Goal: Task Accomplishment & Management: Complete application form

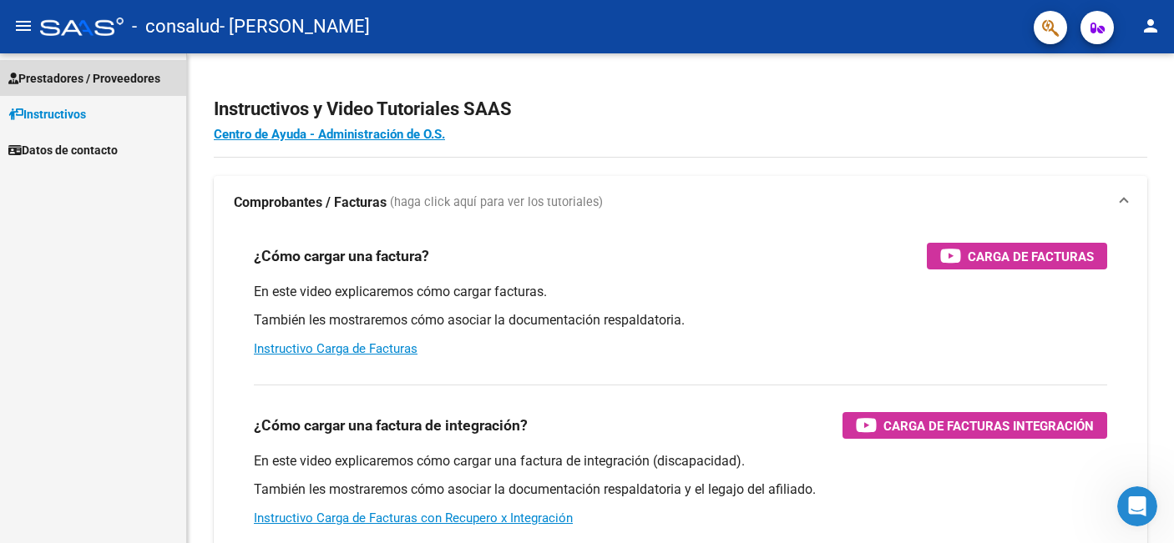
click at [102, 68] on link "Prestadores / Proveedores" at bounding box center [93, 78] width 186 height 36
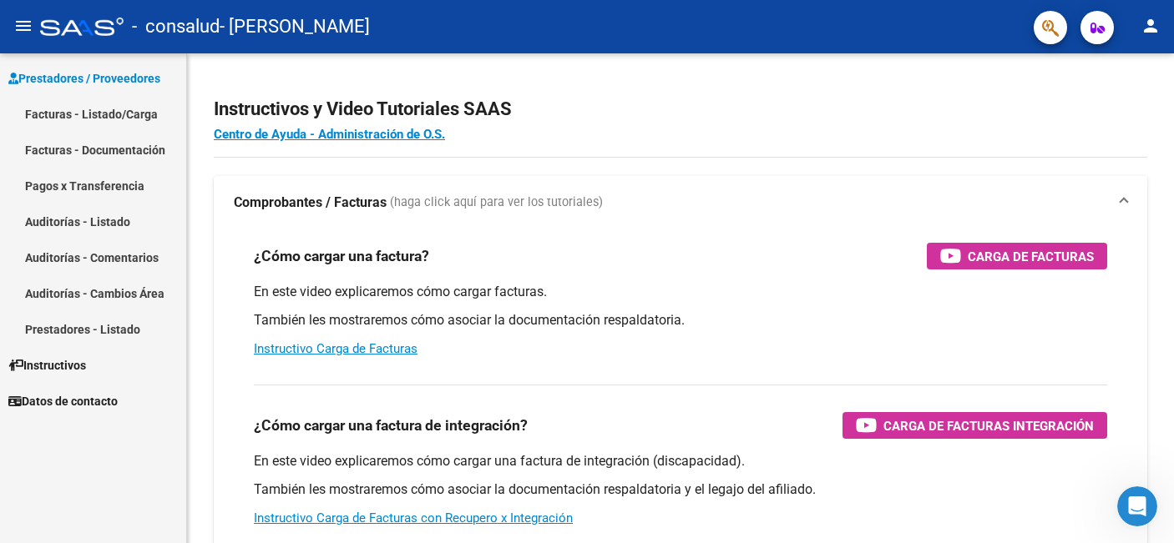
click at [96, 113] on link "Facturas - Listado/Carga" at bounding box center [93, 114] width 186 height 36
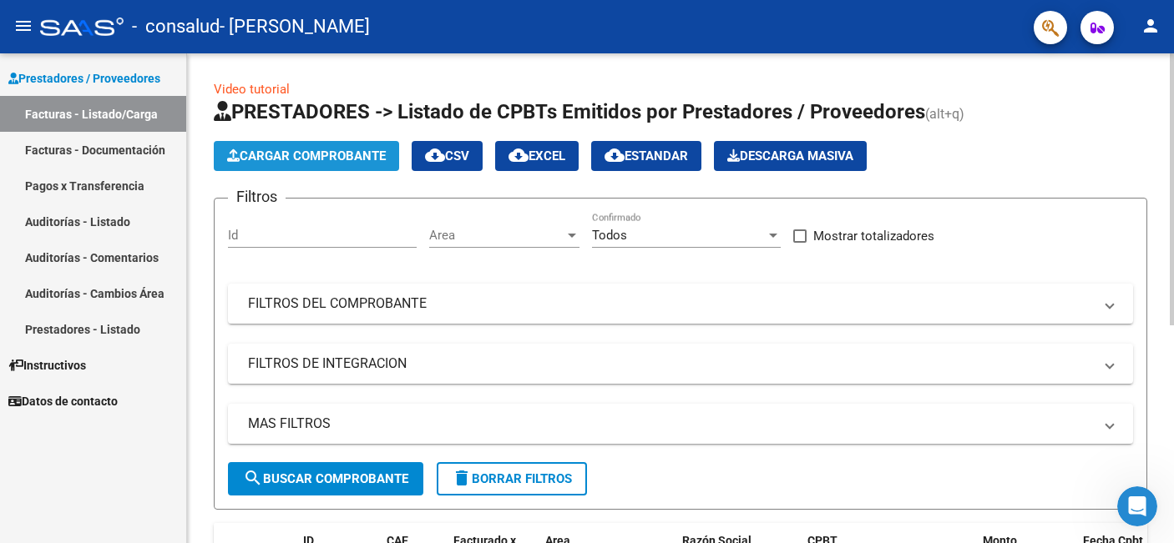
click at [301, 154] on span "Cargar Comprobante" at bounding box center [306, 156] width 159 height 15
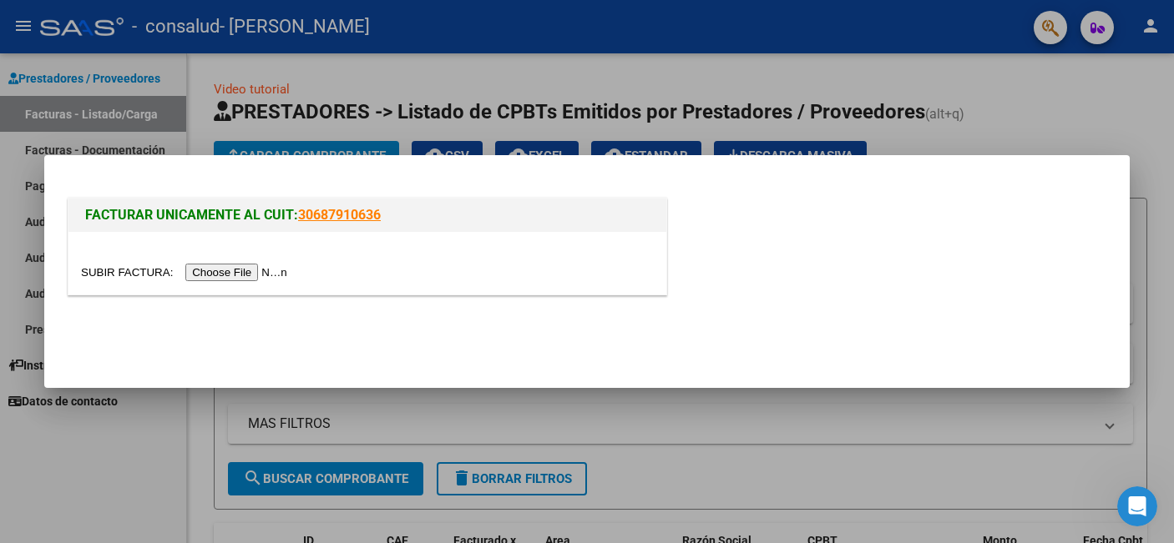
click at [276, 270] on input "file" at bounding box center [186, 273] width 211 height 18
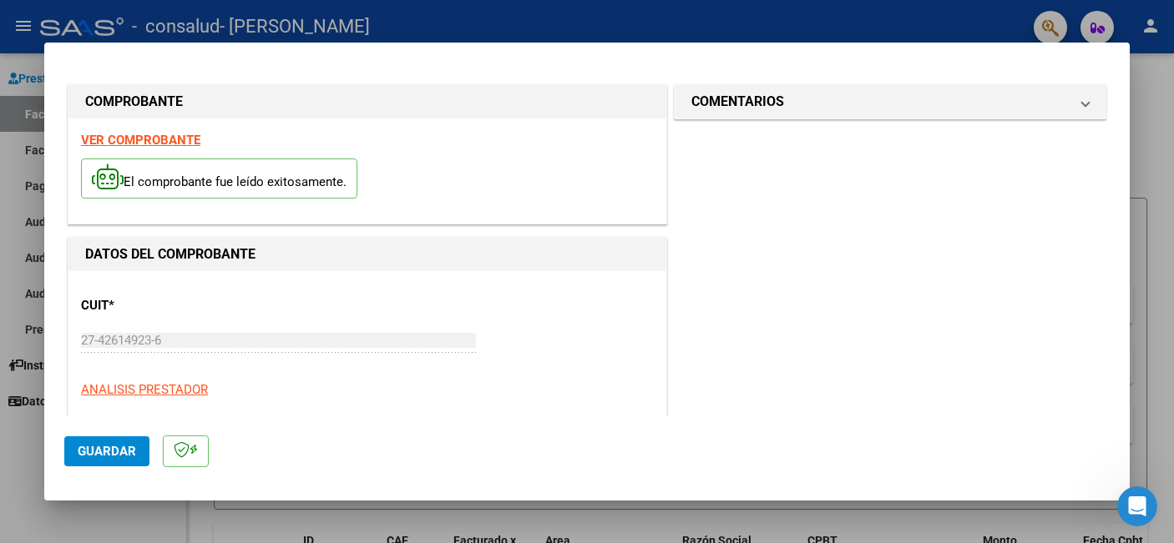
click at [468, 302] on div "CUIT * 27-42614923-6 Ingresar CUIT ANALISIS PRESTADOR" at bounding box center [367, 342] width 573 height 116
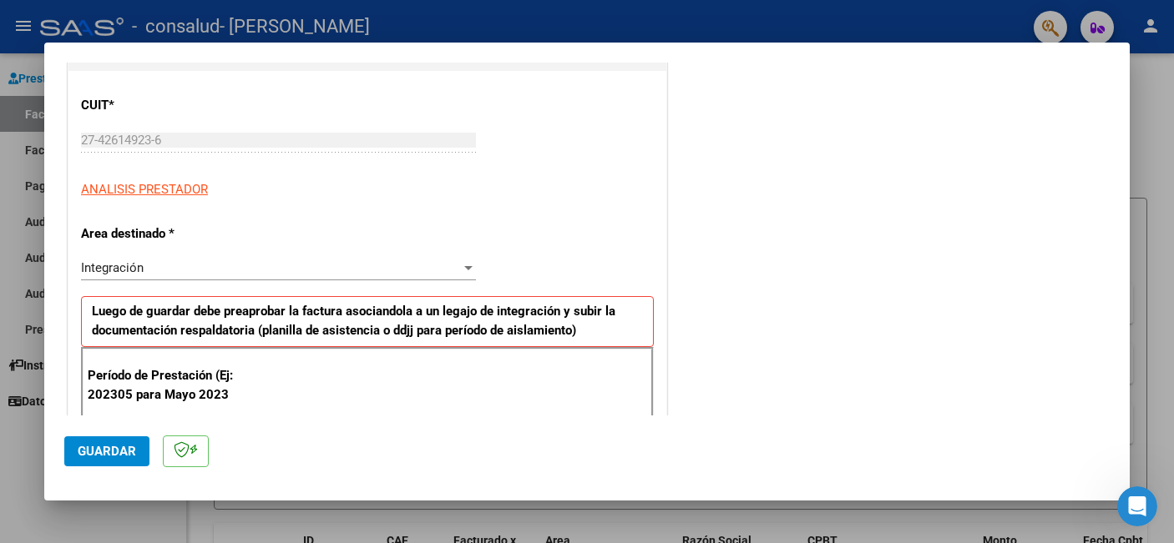
scroll to position [179, 0]
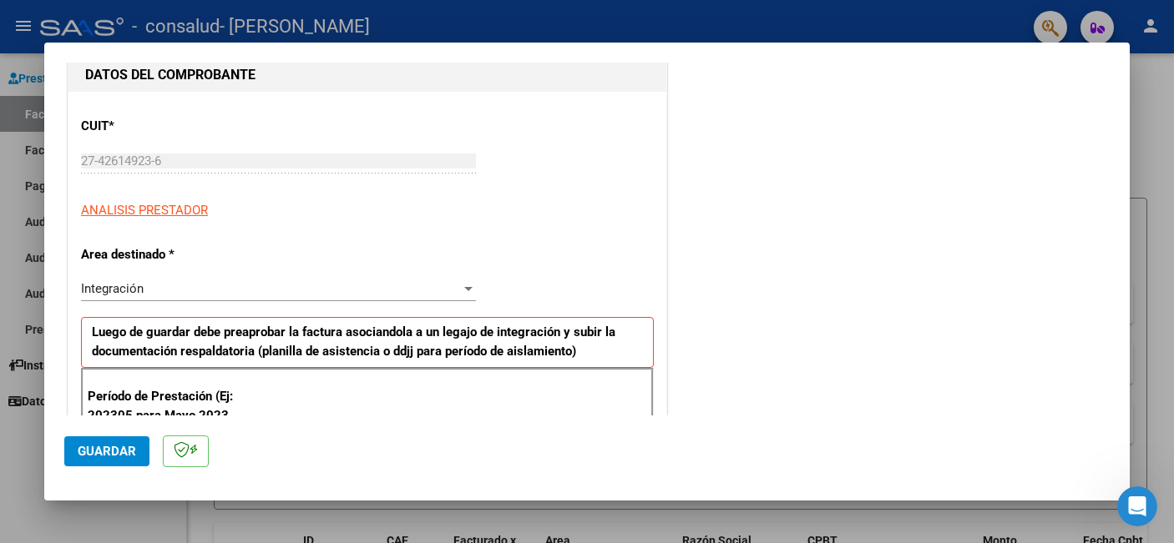
drag, startPoint x: 240, startPoint y: 350, endPoint x: 215, endPoint y: 309, distance: 48.0
click at [217, 295] on div "Integración" at bounding box center [271, 288] width 380 height 15
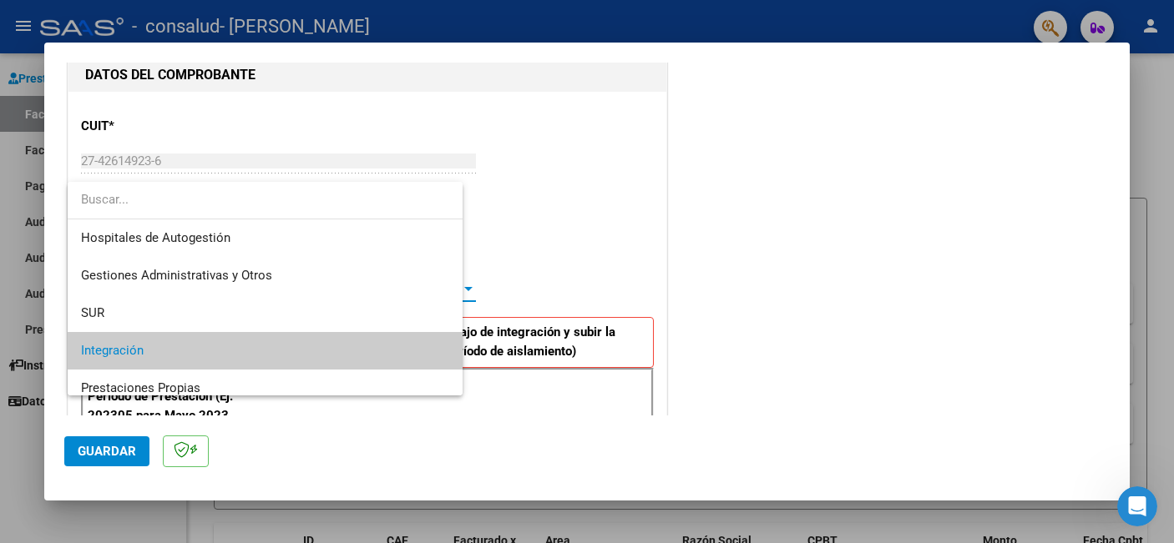
scroll to position [63, 0]
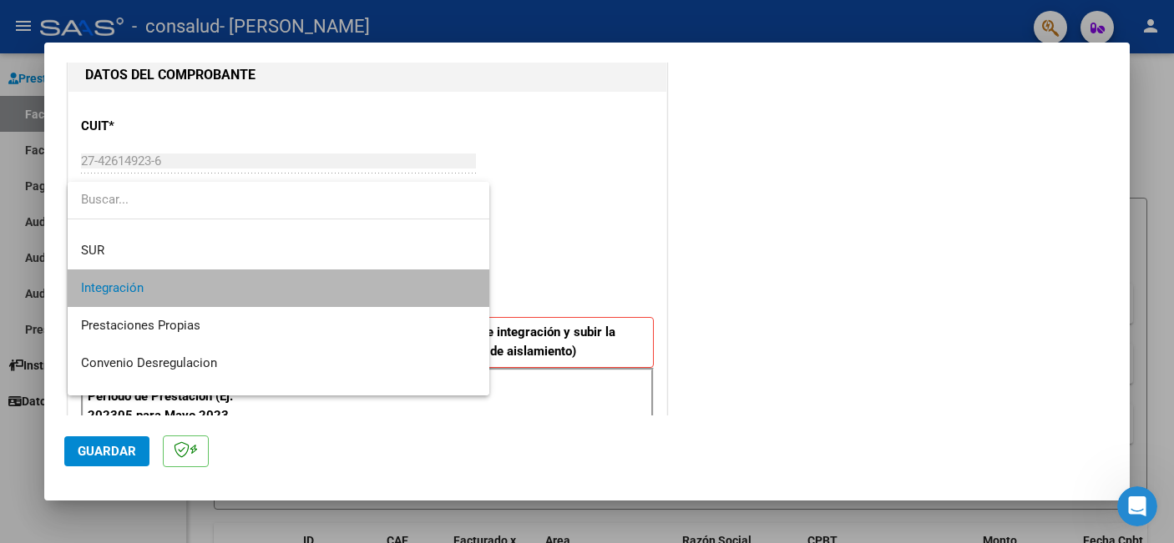
click at [217, 295] on span "Integración" at bounding box center [278, 289] width 395 height 38
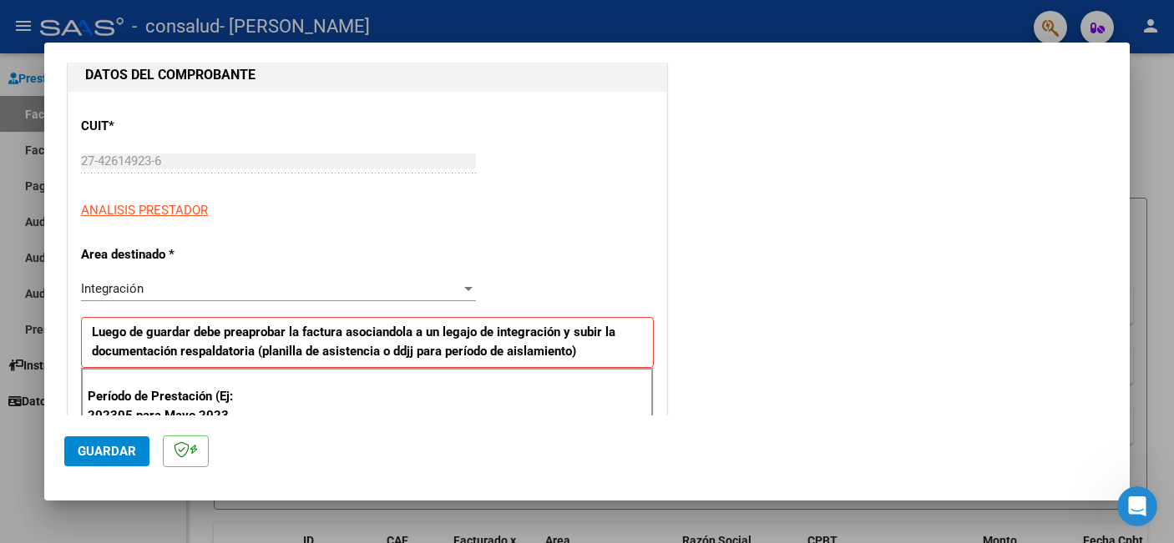
click at [233, 392] on p "Período de Prestación (Ej: 202305 para Mayo 2023" at bounding box center [172, 406] width 168 height 38
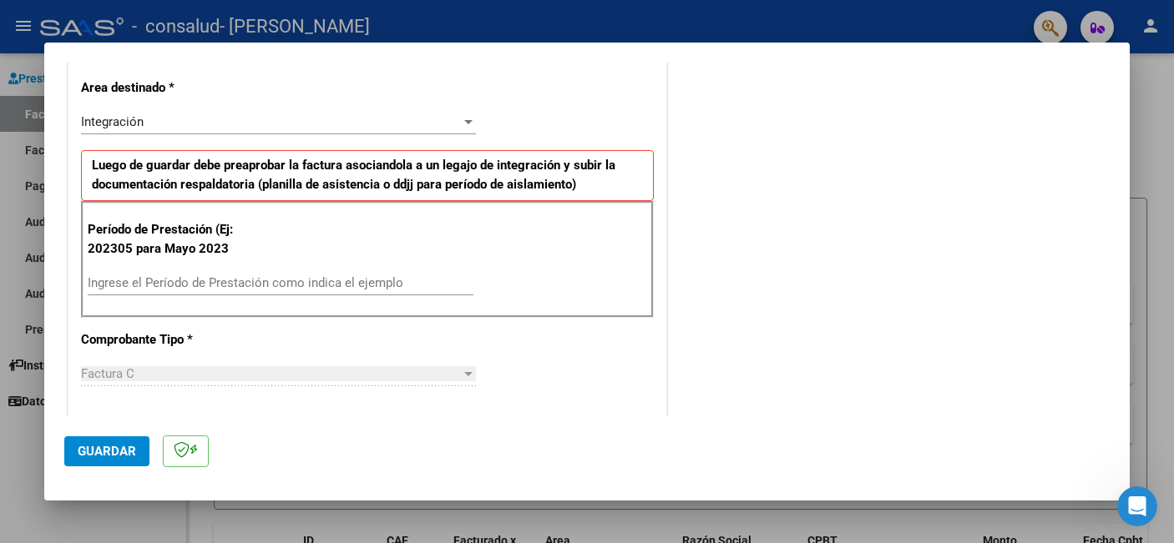
scroll to position [395, 0]
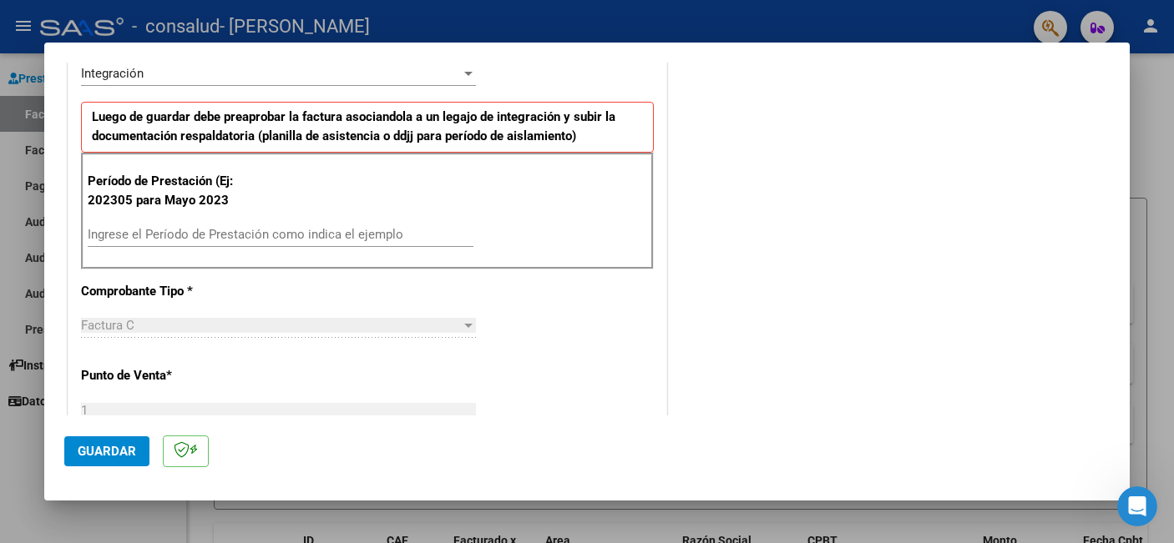
drag, startPoint x: 198, startPoint y: 398, endPoint x: 234, endPoint y: 311, distance: 94.0
click at [234, 311] on div "CUIT * 27-42614923-6 Ingresar CUIT ANALISIS PRESTADOR Area destinado * Integrac…" at bounding box center [367, 488] width 598 height 1225
click at [258, 227] on input "Ingrese el Período de Prestación como indica el ejemplo" at bounding box center [281, 234] width 386 height 15
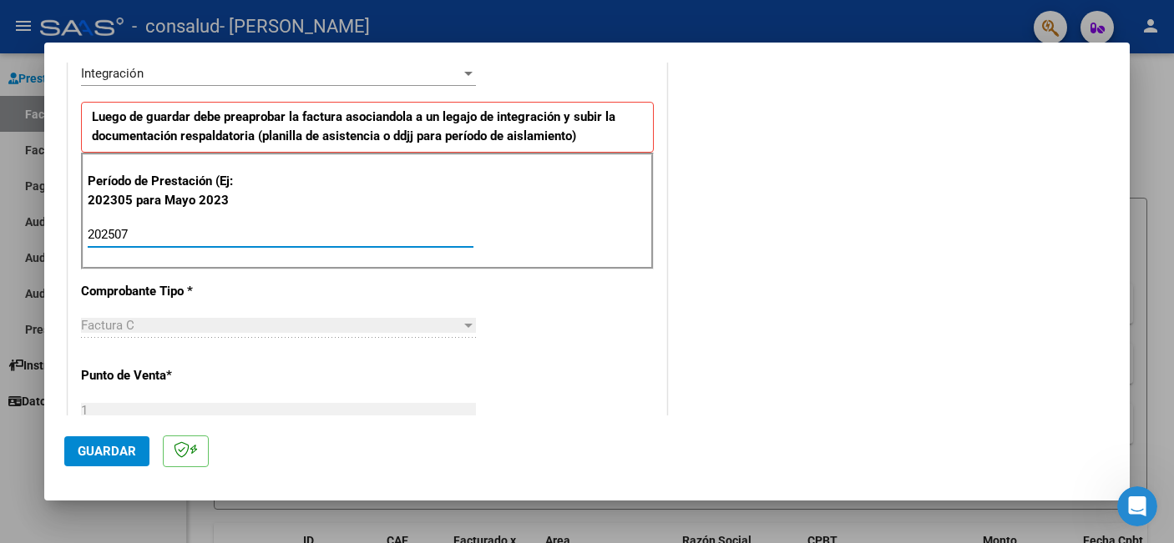
type input "202507"
click at [415, 380] on div "CUIT * 27-42614923-6 Ingresar CUIT ANALISIS PRESTADOR Area destinado * Integrac…" at bounding box center [367, 488] width 598 height 1225
drag, startPoint x: 91, startPoint y: 400, endPoint x: 185, endPoint y: 367, distance: 99.8
click at [173, 366] on div "CUIT * 27-42614923-6 Ingresar CUIT ANALISIS PRESTADOR Area destinado * Integrac…" at bounding box center [367, 488] width 598 height 1225
click at [190, 369] on p "Punto de Venta *" at bounding box center [167, 375] width 172 height 19
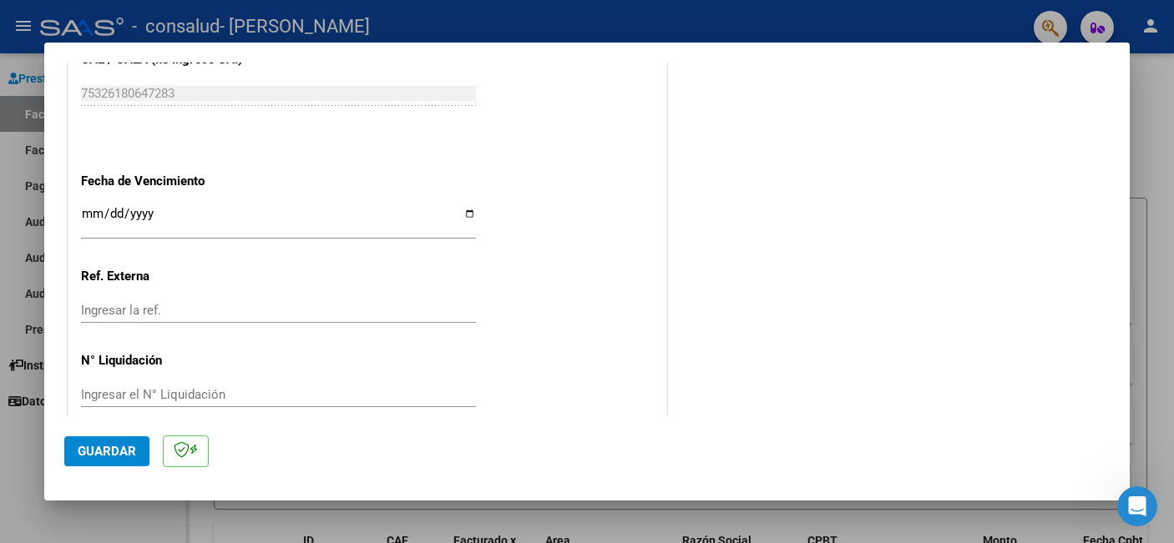
scroll to position [1085, 0]
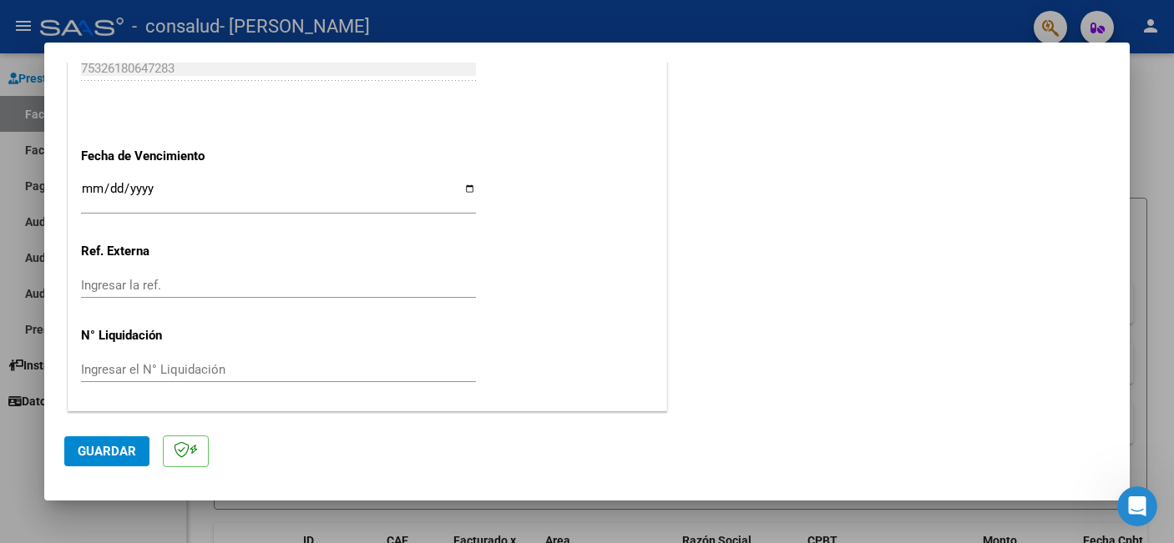
drag, startPoint x: 123, startPoint y: 378, endPoint x: 230, endPoint y: 260, distance: 159.6
click at [230, 260] on p "Ref. Externa" at bounding box center [167, 251] width 172 height 19
click at [468, 184] on input "Ingresar la fecha" at bounding box center [278, 195] width 395 height 27
type input "[DATE]"
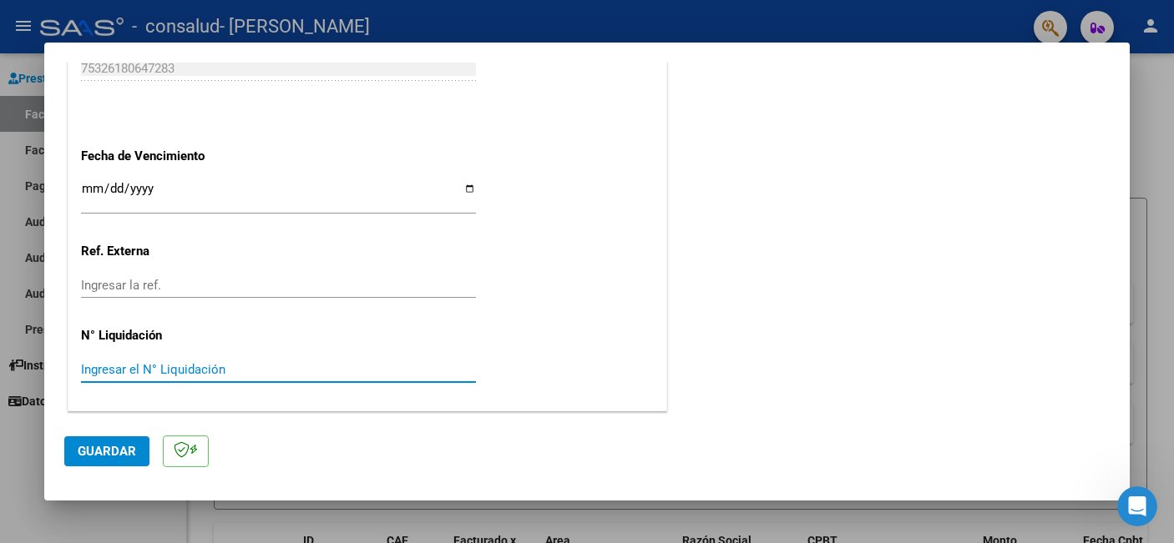
click at [164, 368] on input "Ingresar el N° Liquidación" at bounding box center [278, 369] width 395 height 15
type input "-1"
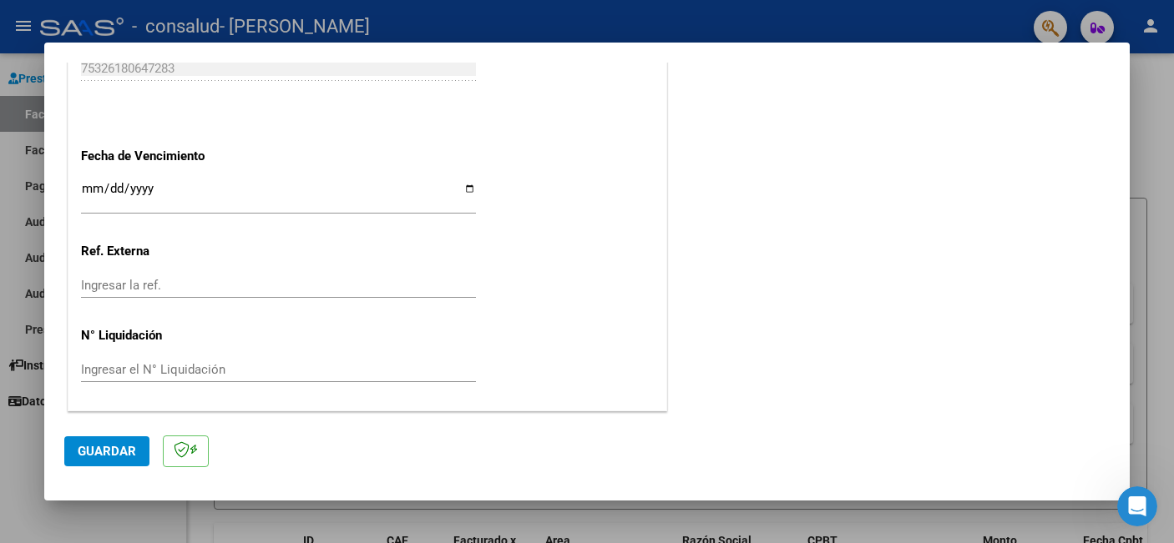
click at [309, 441] on mat-dialog-actions "Guardar" at bounding box center [586, 449] width 1045 height 66
drag, startPoint x: 140, startPoint y: 188, endPoint x: 150, endPoint y: 53, distance: 134.8
click at [159, 4] on div "COMPROBANTE VER COMPROBANTE El comprobante fue leído exitosamente. DATOS DEL CO…" at bounding box center [587, 271] width 1174 height 543
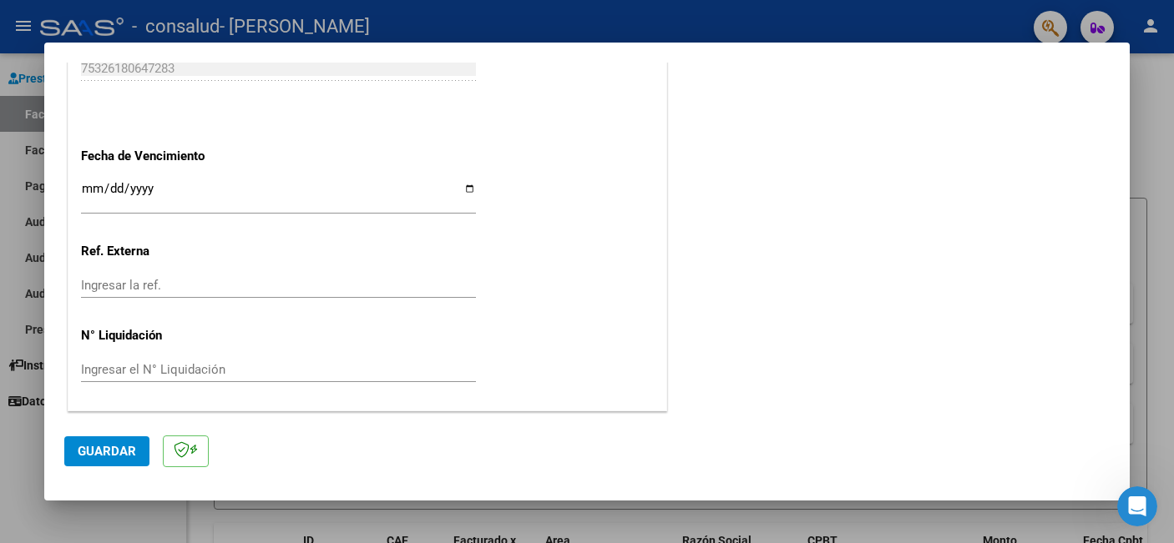
click at [104, 460] on button "Guardar" at bounding box center [106, 452] width 85 height 30
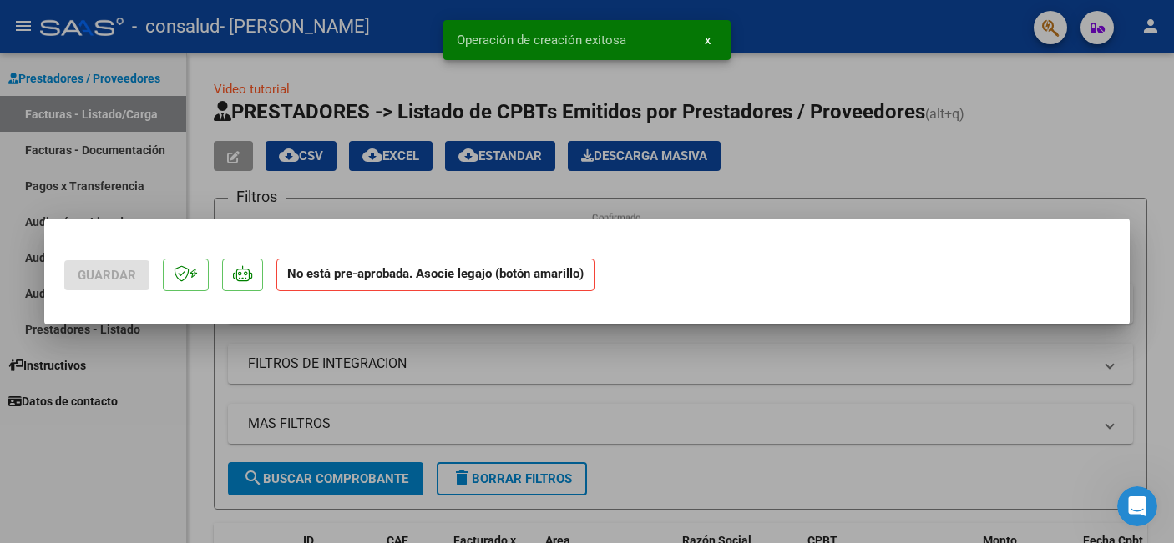
scroll to position [0, 0]
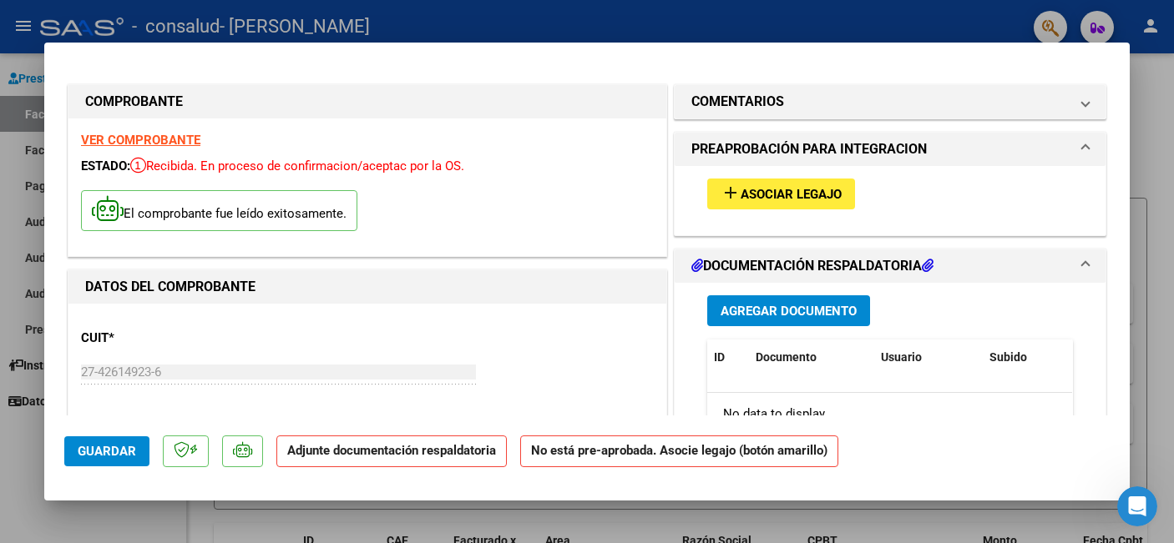
click at [849, 310] on span "Agregar Documento" at bounding box center [788, 311] width 136 height 15
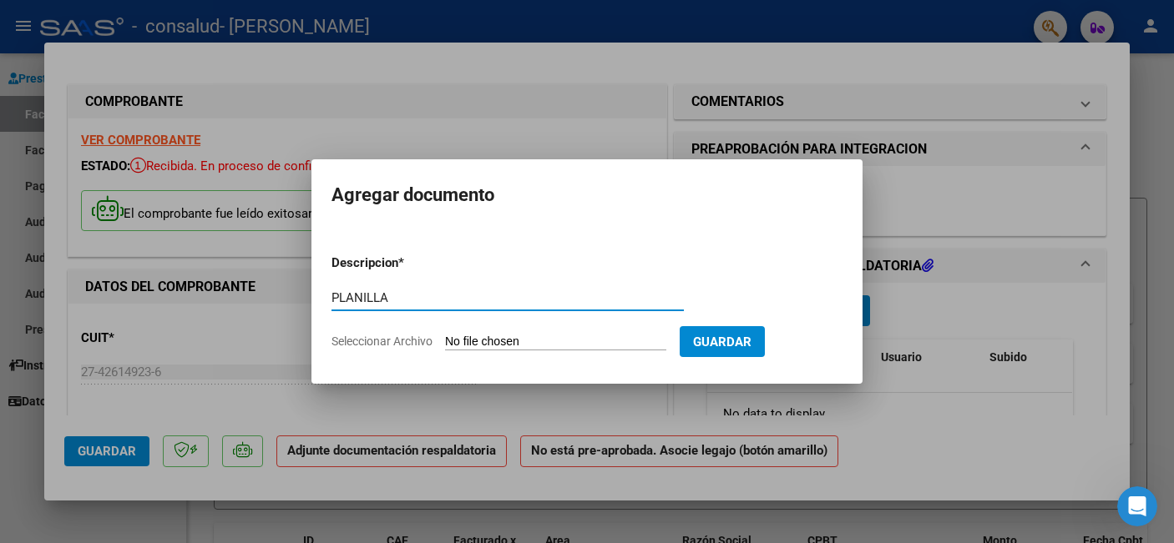
type input "PLANILLA"
click at [543, 339] on input "Seleccionar Archivo" at bounding box center [555, 343] width 221 height 16
type input "C:\fakepath\[PERSON_NAME] SOL FC 00001-00000444 DOCUMENTACION.pdf"
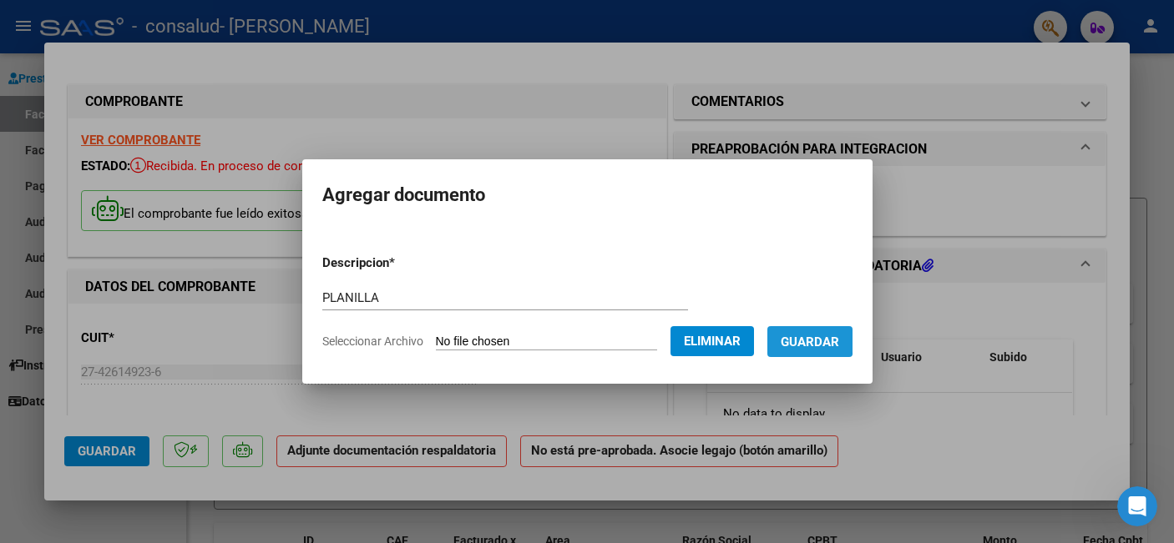
click at [819, 339] on span "Guardar" at bounding box center [810, 342] width 58 height 15
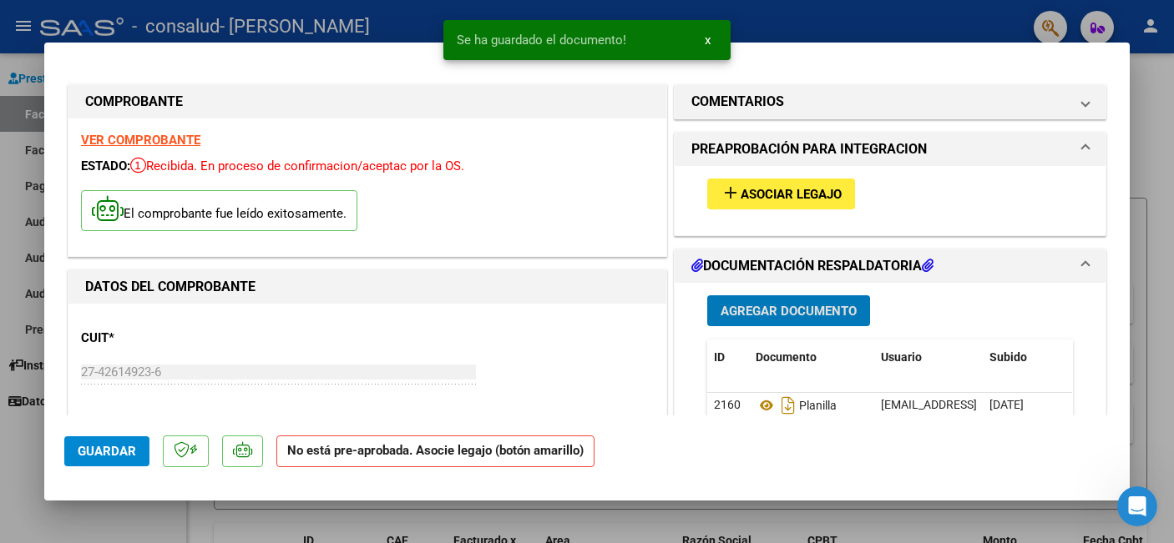
click at [798, 195] on span "Asociar Legajo" at bounding box center [790, 194] width 101 height 15
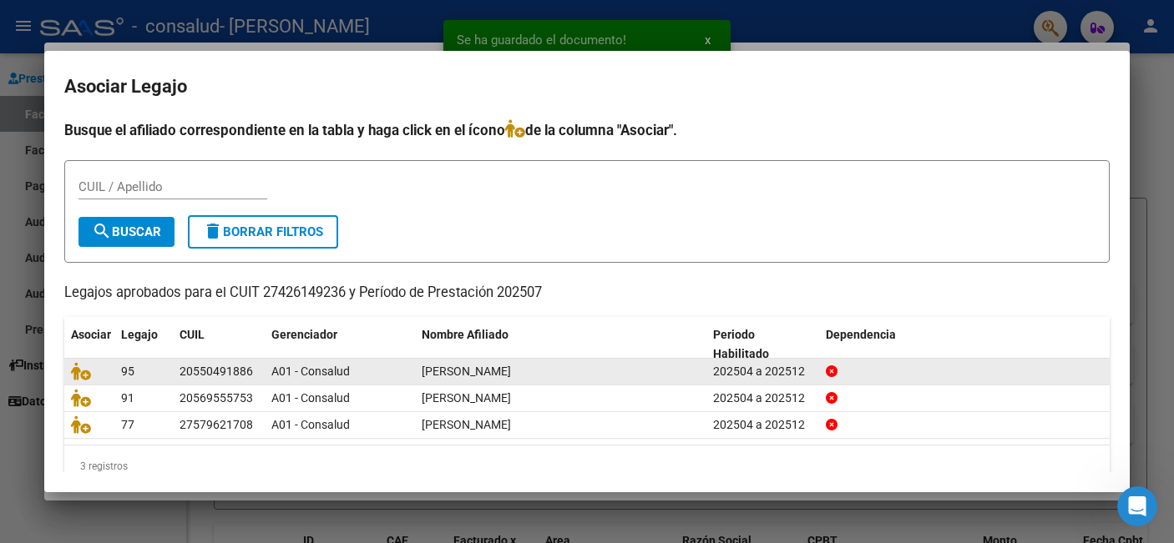
click at [227, 382] on datatable-body-cell "20550491886" at bounding box center [219, 372] width 92 height 26
click at [81, 376] on icon at bounding box center [81, 371] width 20 height 18
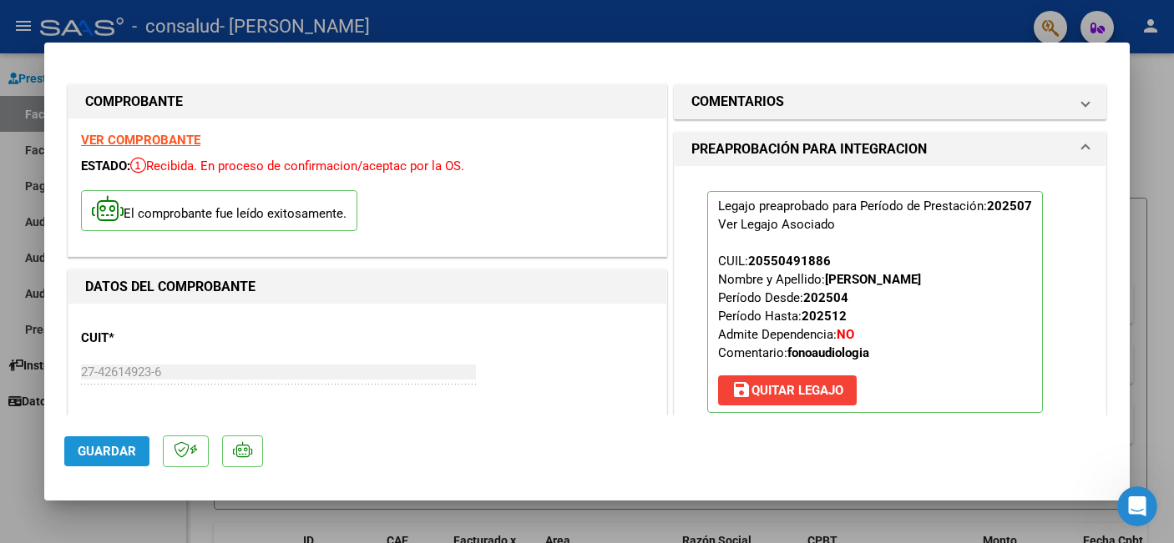
click at [104, 451] on span "Guardar" at bounding box center [107, 451] width 58 height 15
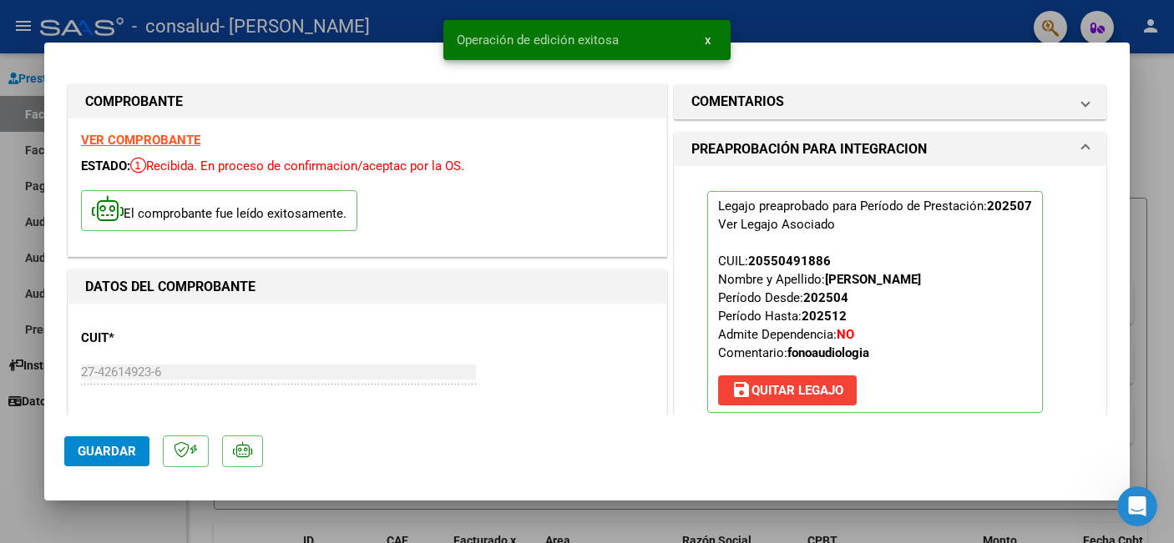
click at [587, 339] on div "CUIT * 27-42614923-6 Ingresar CUIT ANALISIS PRESTADOR [PERSON_NAME] [PERSON_NAM…" at bounding box center [367, 389] width 573 height 147
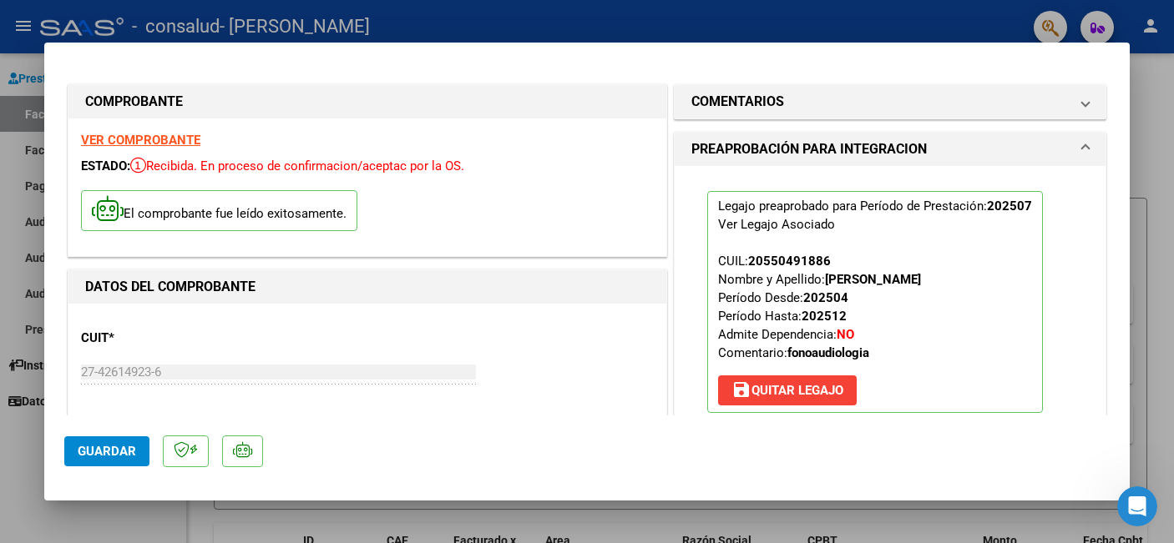
click at [1079, 155] on span "PREAPROBACIÓN PARA INTEGRACION" at bounding box center [886, 149] width 391 height 20
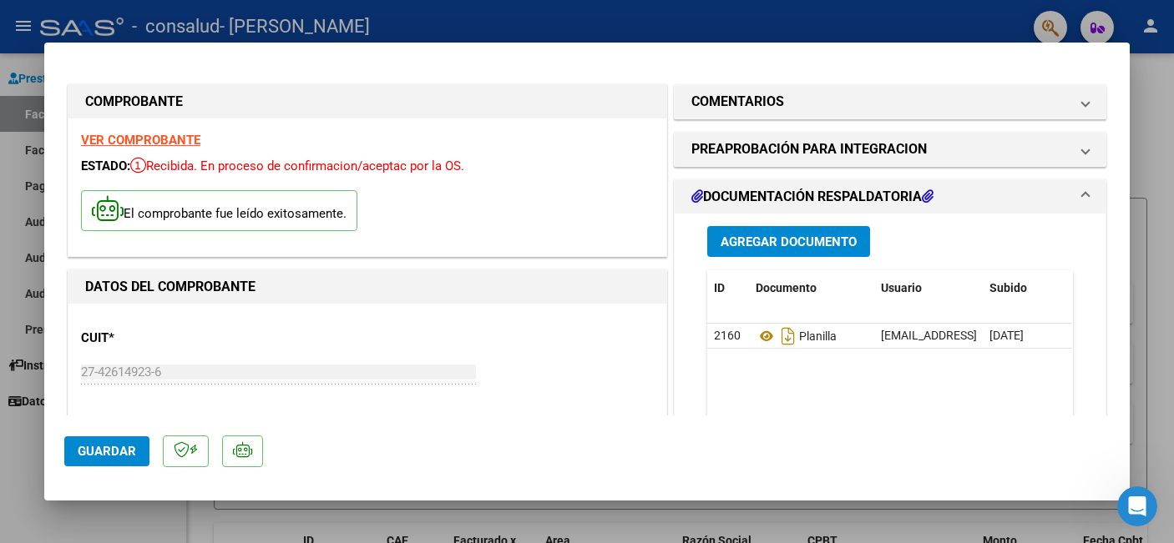
click at [1073, 195] on span "DOCUMENTACIÓN RESPALDATORIA" at bounding box center [886, 197] width 391 height 20
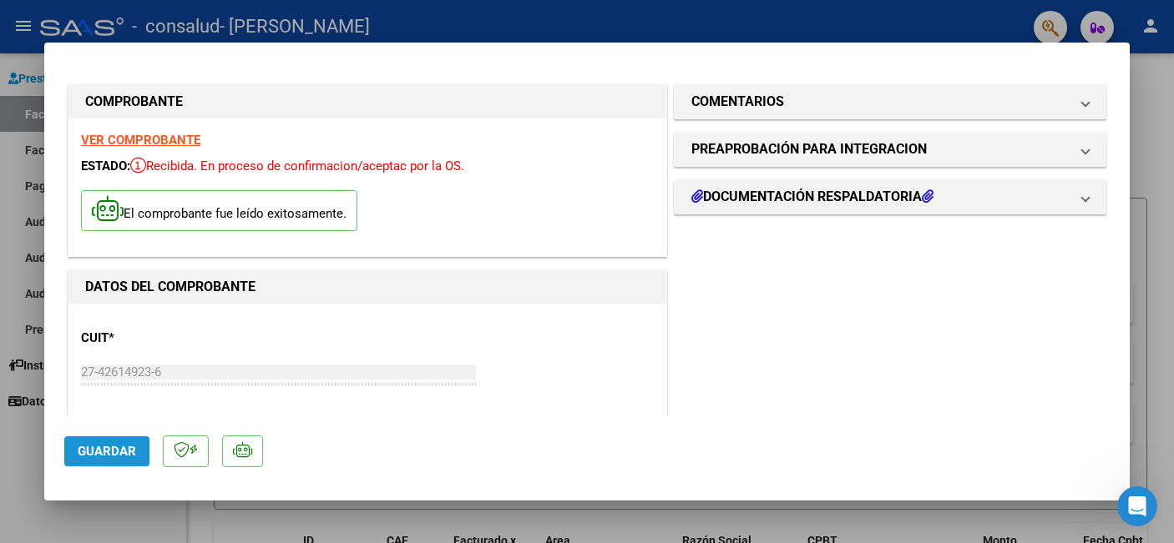
click at [84, 453] on span "Guardar" at bounding box center [107, 451] width 58 height 15
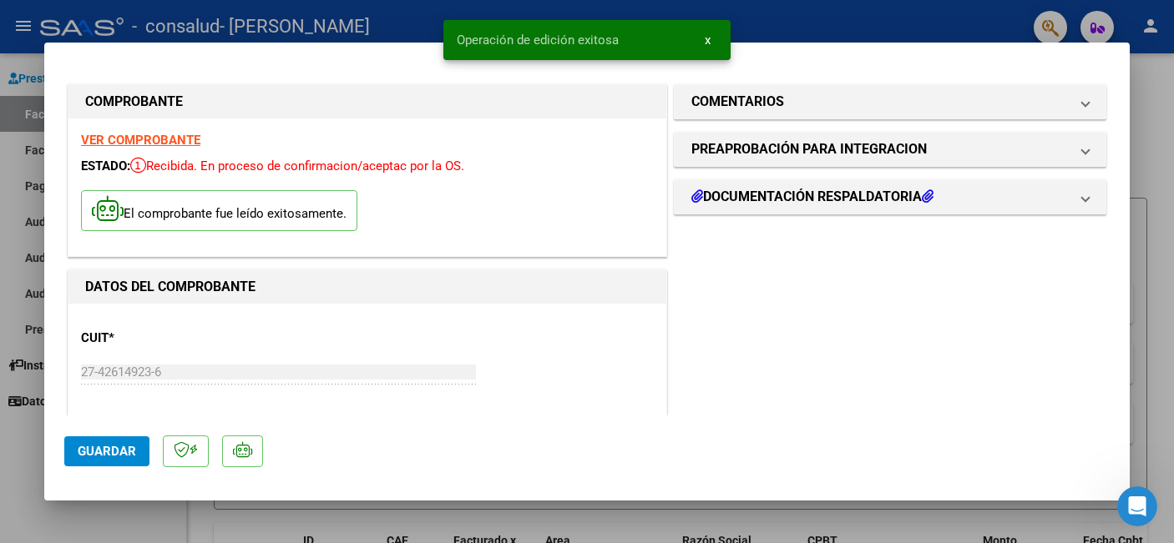
click at [301, 528] on div at bounding box center [587, 271] width 1174 height 543
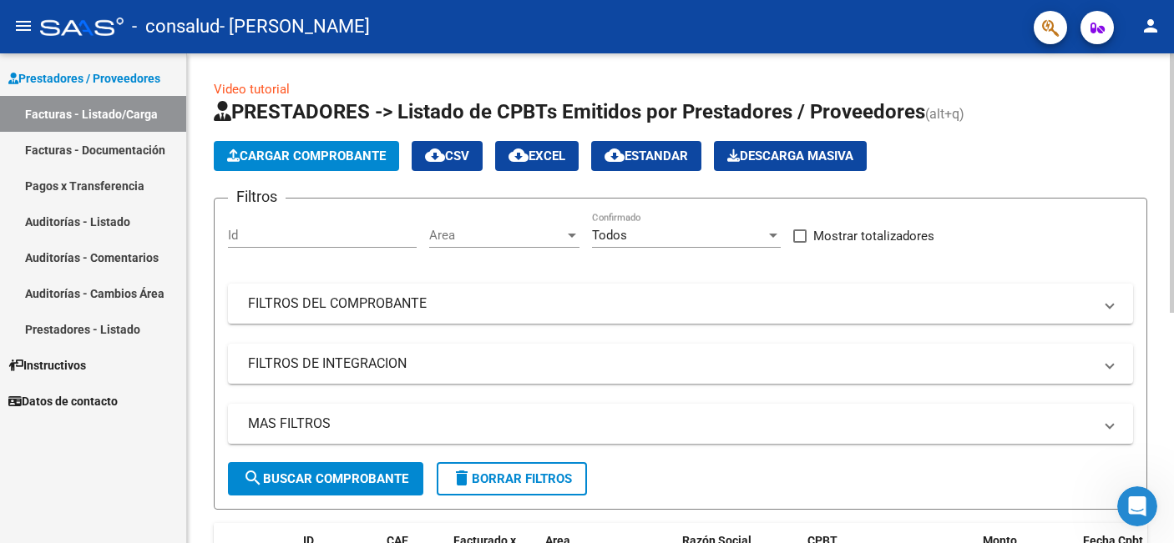
click at [1034, 164] on div "Cargar Comprobante cloud_download CSV cloud_download EXCEL cloud_download Estan…" at bounding box center [680, 156] width 933 height 30
click at [341, 156] on span "Cargar Comprobante" at bounding box center [306, 156] width 159 height 15
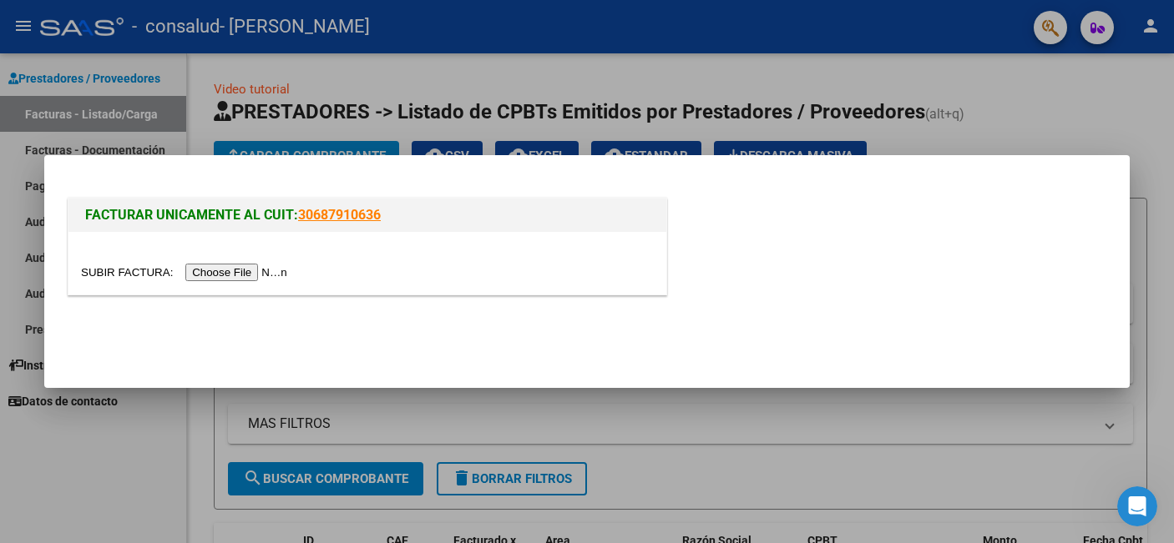
click at [260, 273] on input "file" at bounding box center [186, 273] width 211 height 18
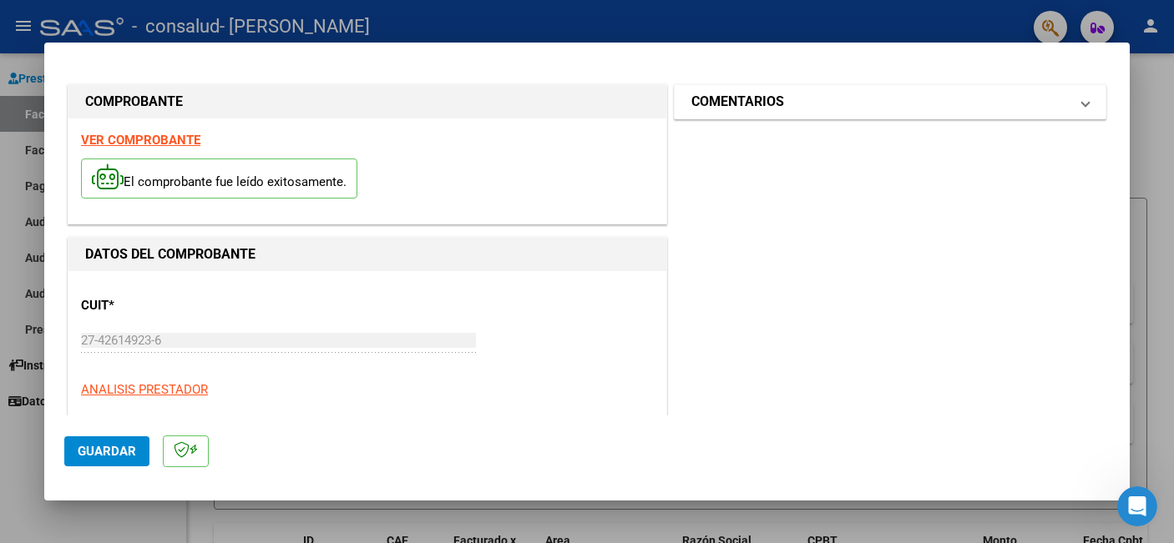
click at [944, 94] on mat-panel-title "COMENTARIOS" at bounding box center [879, 102] width 377 height 20
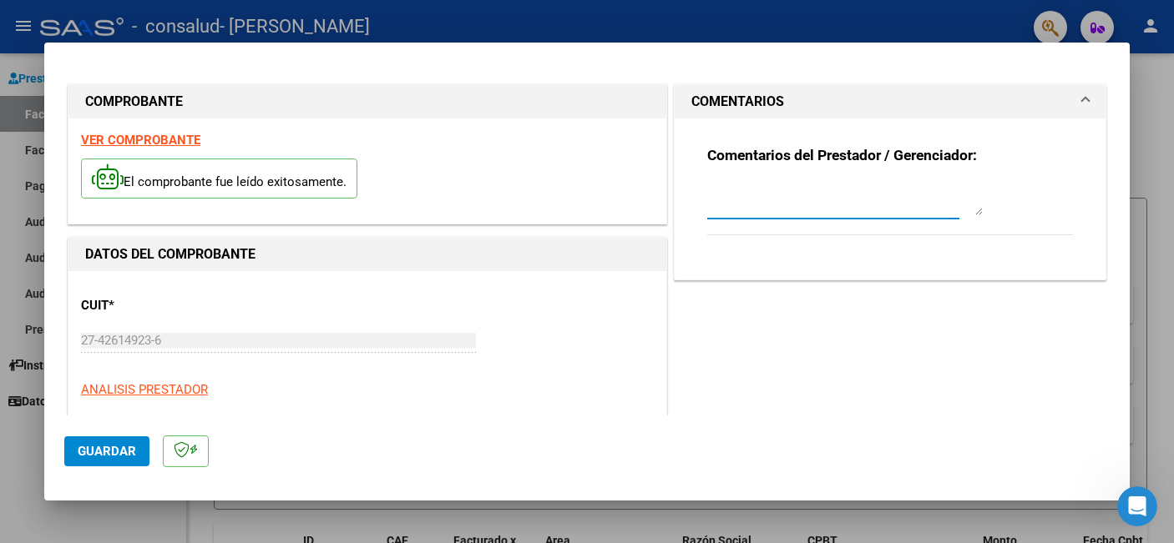
click at [888, 200] on textarea at bounding box center [844, 198] width 275 height 33
click at [1003, 84] on mat-expansion-panel "COMENTARIOS Comentarios del Prestador / Gerenciador:" at bounding box center [890, 182] width 432 height 196
click at [999, 94] on mat-panel-title "COMENTARIOS" at bounding box center [879, 102] width 377 height 20
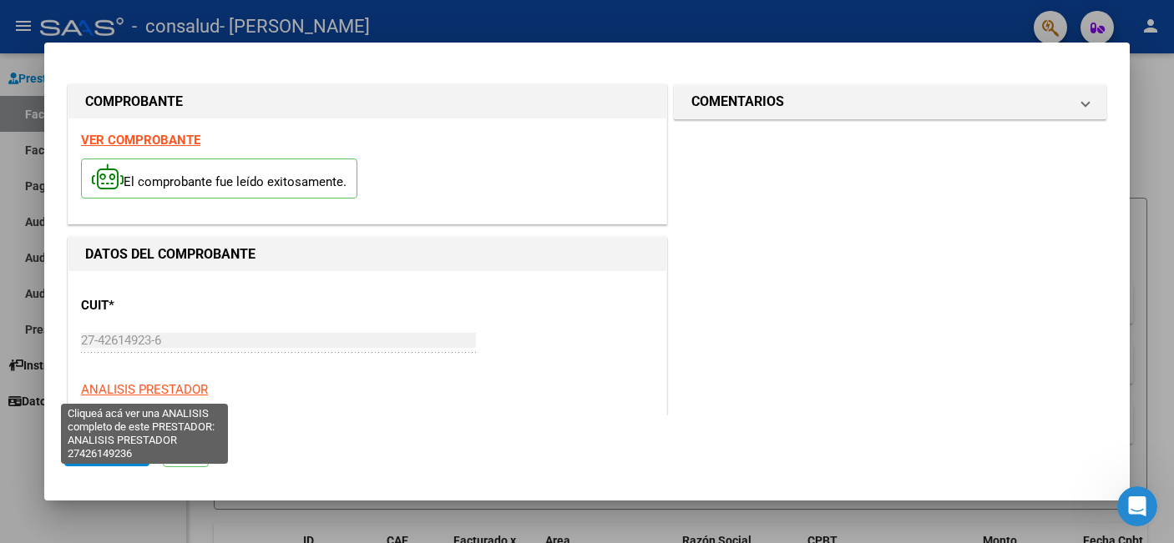
click at [122, 390] on span "ANALISIS PRESTADOR" at bounding box center [144, 389] width 127 height 15
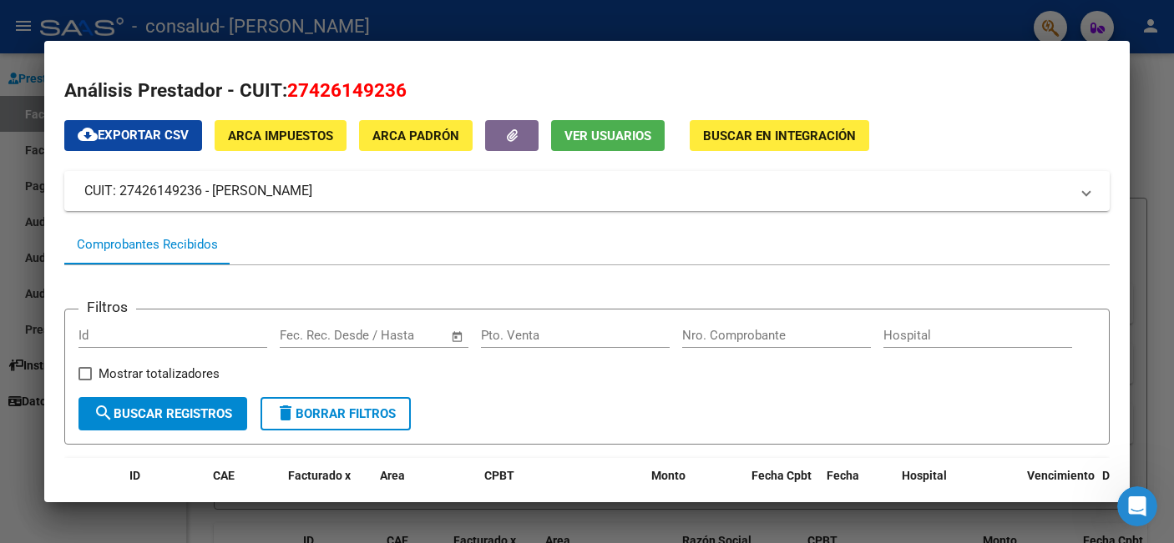
click at [922, 5] on div at bounding box center [587, 271] width 1174 height 543
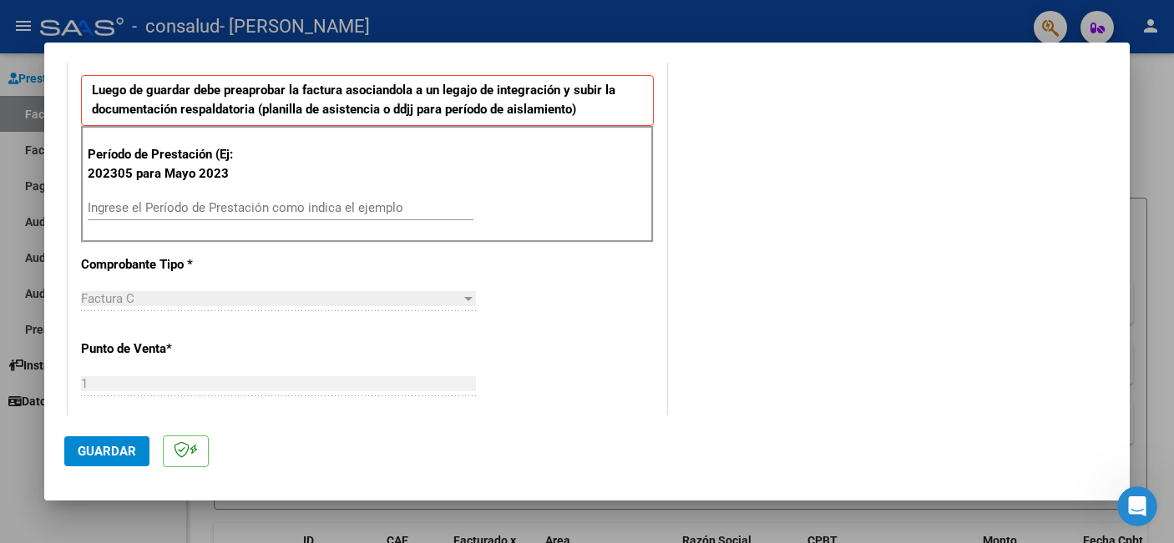
scroll to position [321, 0]
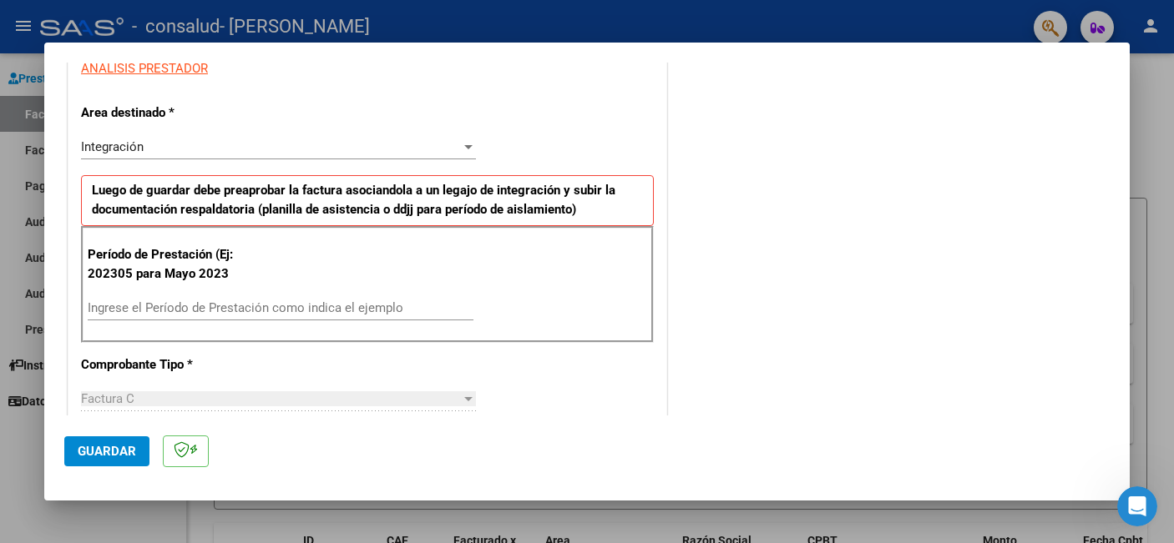
click at [174, 306] on input "Ingrese el Período de Prestación como indica el ejemplo" at bounding box center [281, 308] width 386 height 15
type input "202507"
drag, startPoint x: 106, startPoint y: 399, endPoint x: 218, endPoint y: 378, distance: 113.8
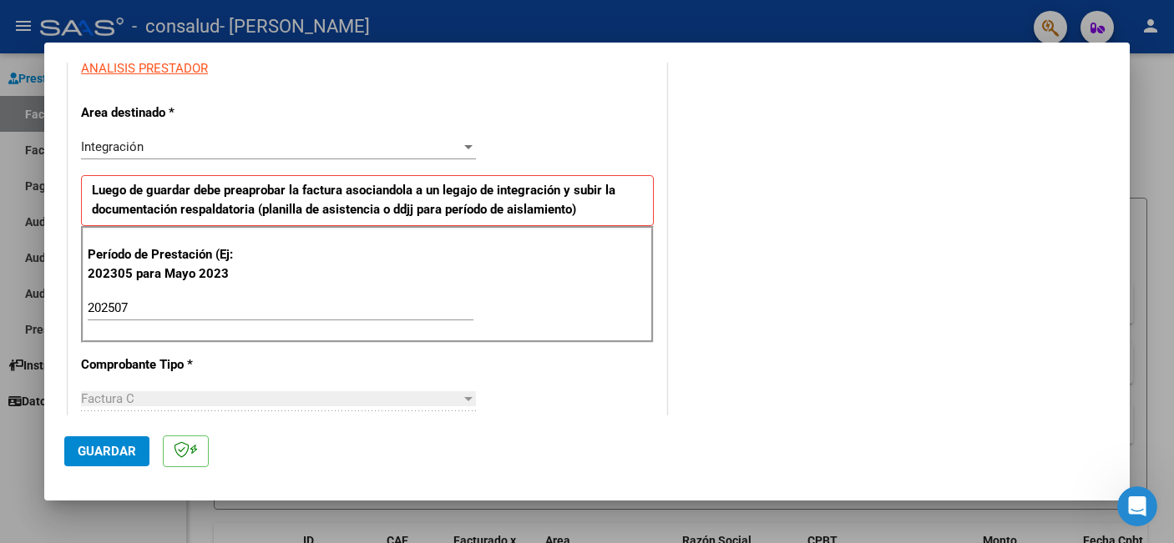
click at [212, 150] on div "Integración" at bounding box center [271, 146] width 380 height 15
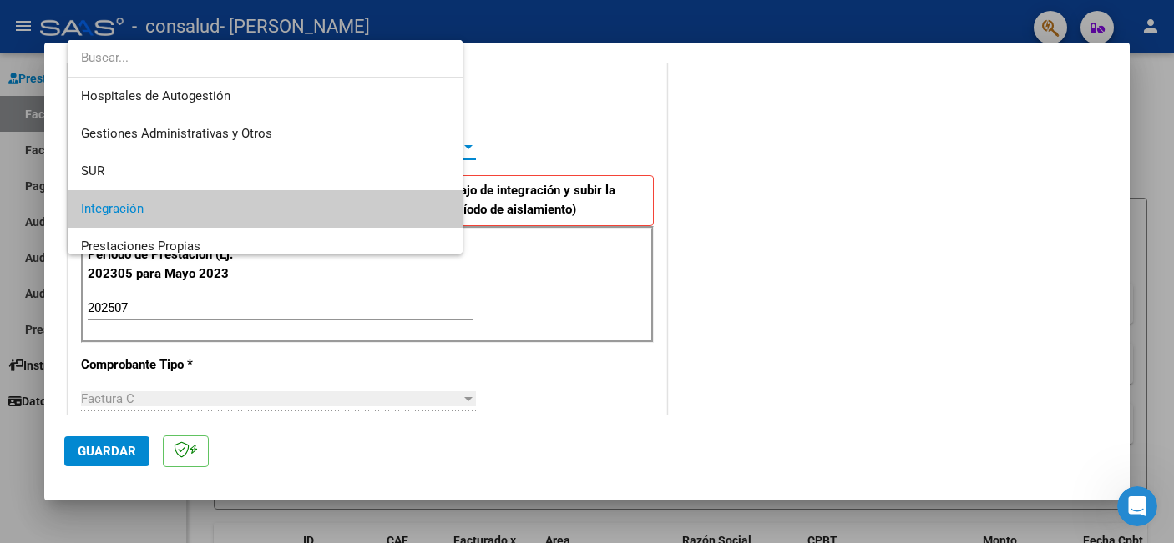
scroll to position [63, 0]
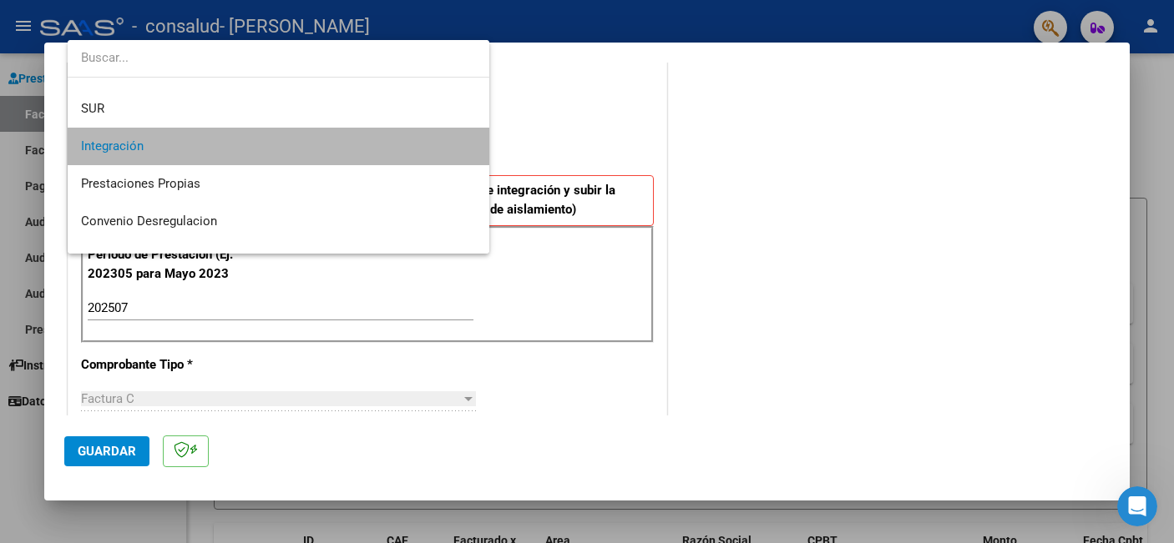
click at [212, 150] on span "Integración" at bounding box center [278, 147] width 395 height 38
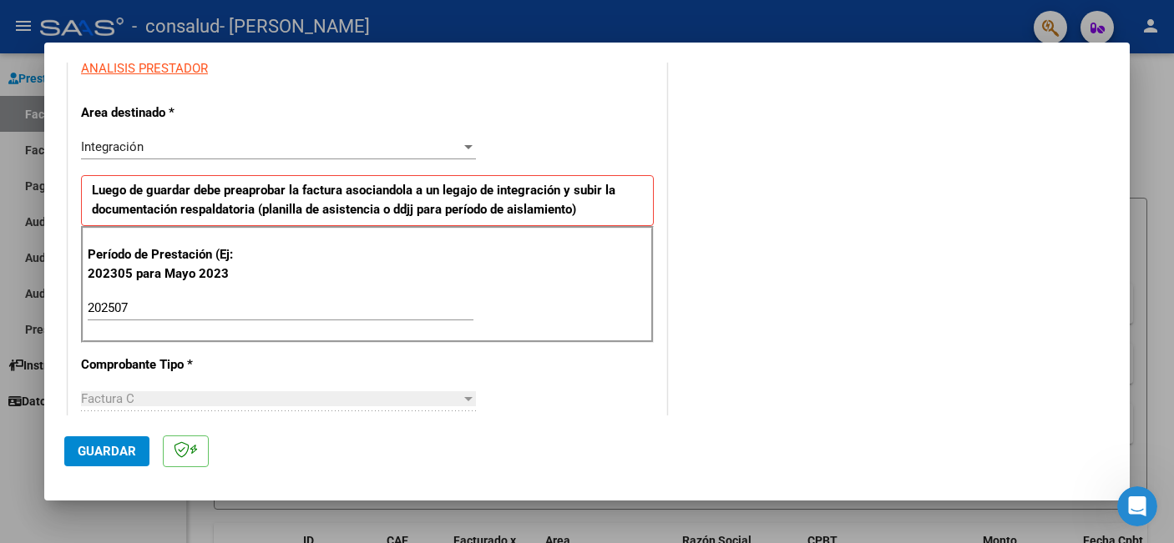
drag, startPoint x: 114, startPoint y: 402, endPoint x: 230, endPoint y: 456, distance: 127.3
click at [230, 458] on mat-dialog-container "COMPROBANTE VER COMPROBANTE El comprobante fue leído exitosamente. DATOS DEL CO…" at bounding box center [586, 272] width 1085 height 459
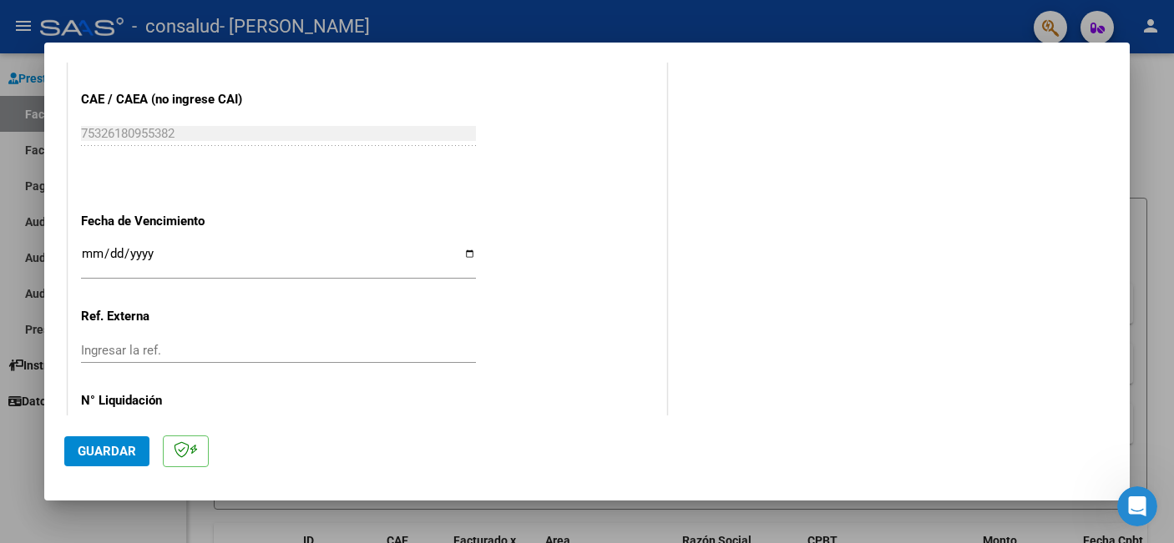
scroll to position [1085, 0]
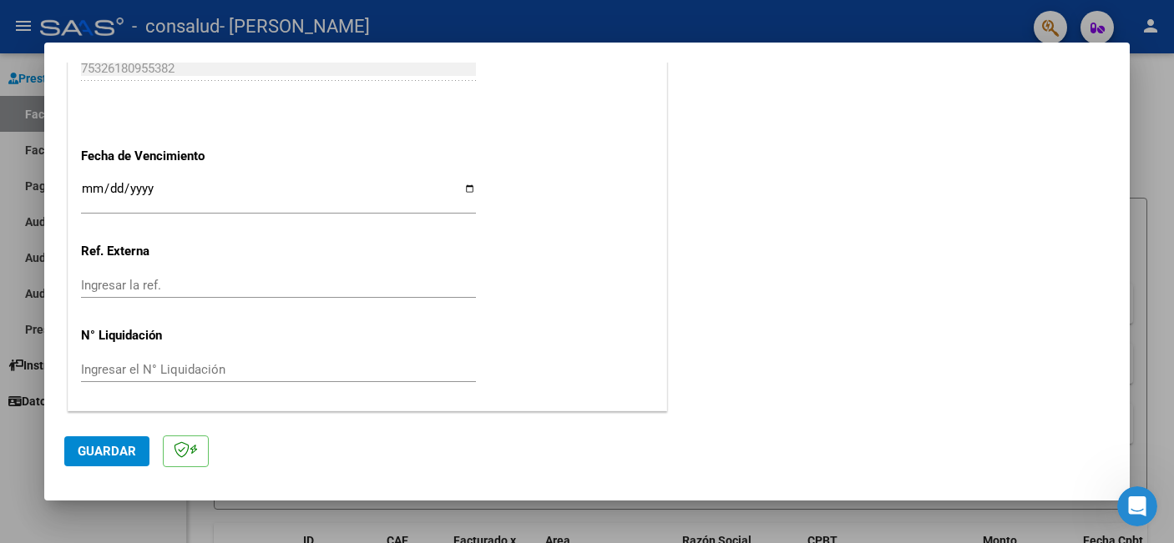
drag, startPoint x: 121, startPoint y: 363, endPoint x: 253, endPoint y: 133, distance: 265.5
click at [151, 192] on input "Ingresar la fecha" at bounding box center [278, 195] width 395 height 27
click at [473, 187] on input "Ingresar la fecha" at bounding box center [278, 195] width 395 height 27
type input "[DATE]"
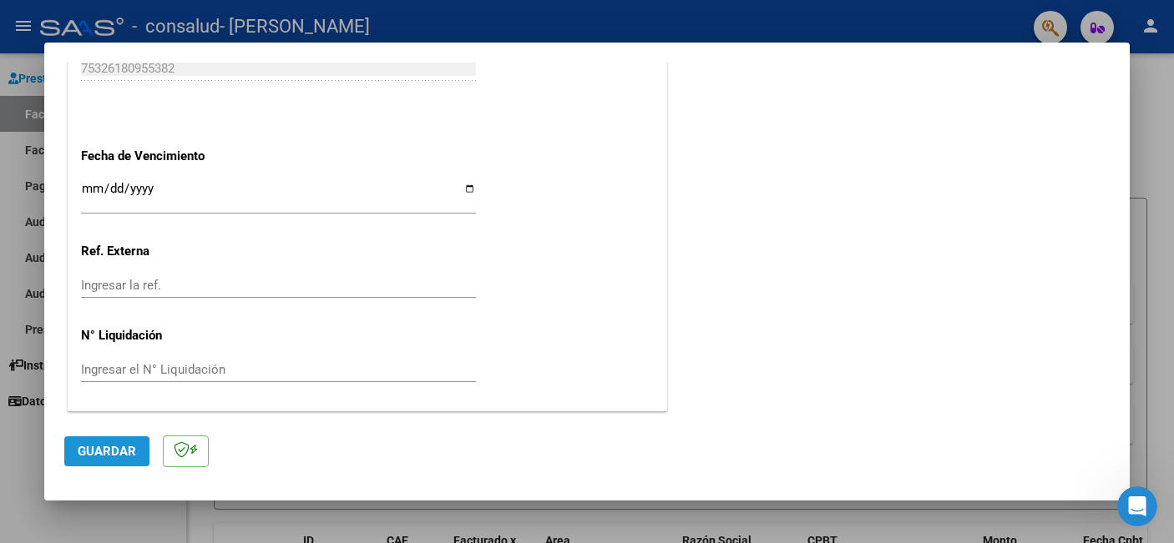
click at [113, 450] on span "Guardar" at bounding box center [107, 451] width 58 height 15
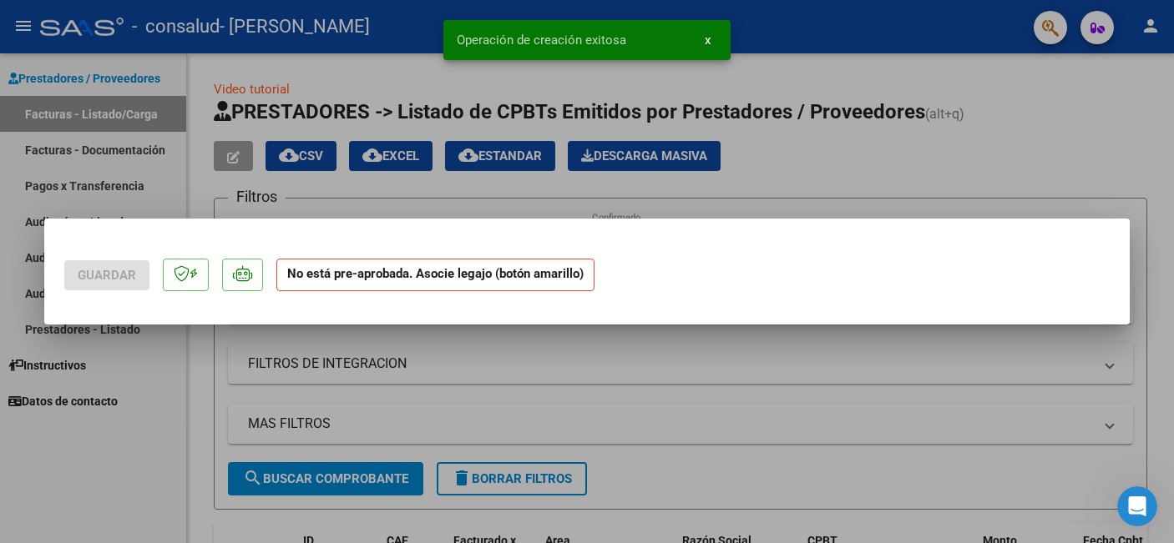
scroll to position [0, 0]
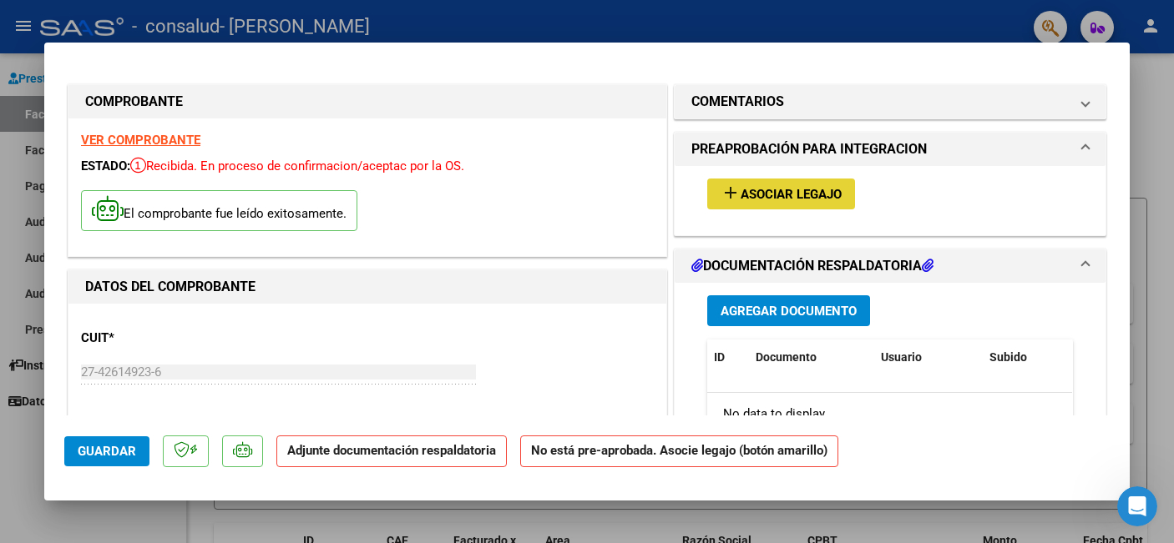
click at [767, 194] on span "Asociar Legajo" at bounding box center [790, 194] width 101 height 15
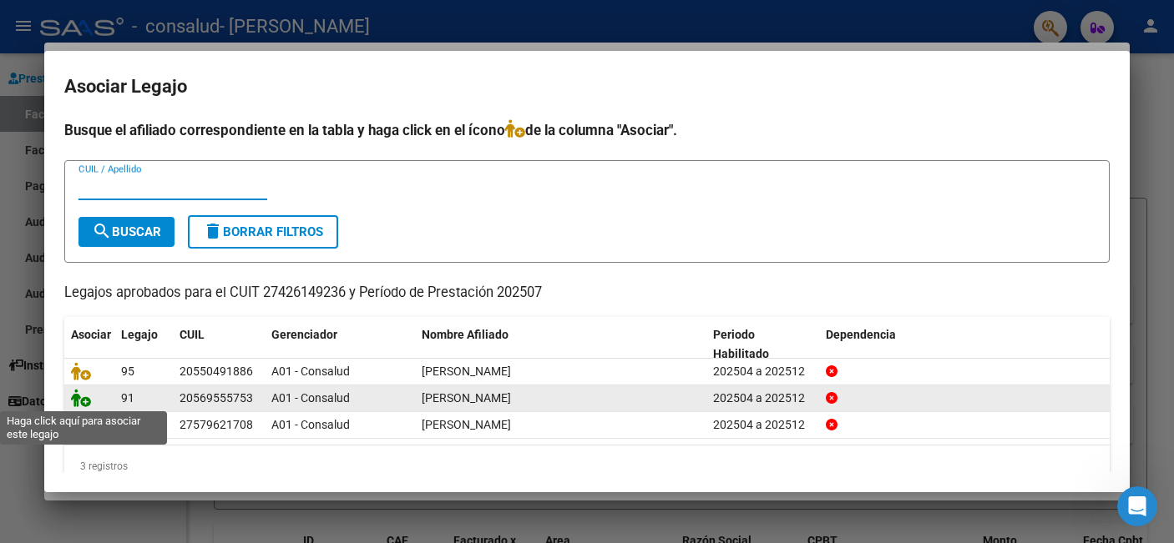
click at [81, 404] on icon at bounding box center [81, 398] width 20 height 18
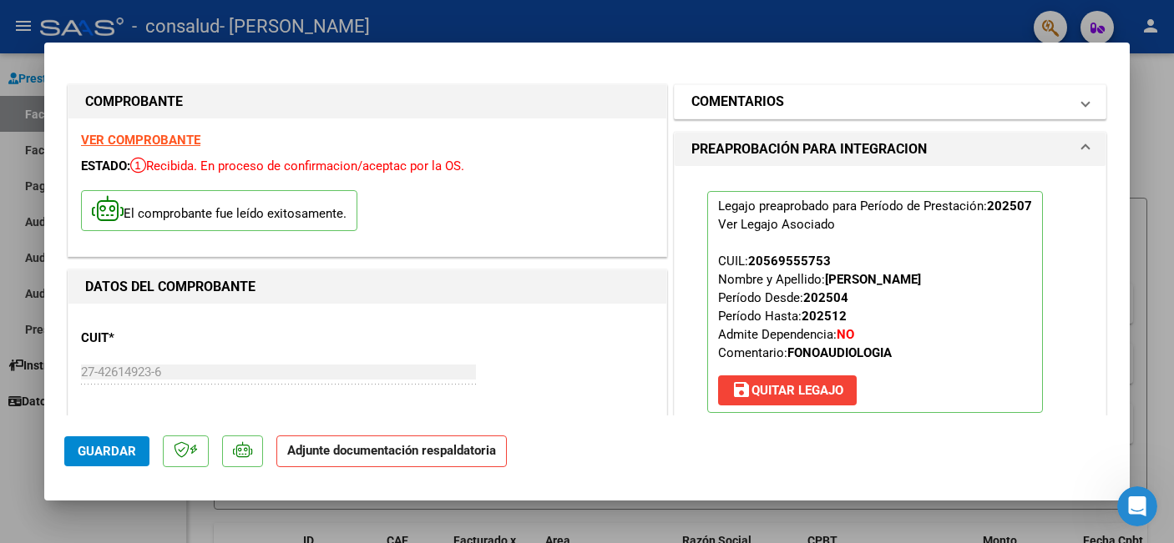
click at [759, 110] on h1 "COMENTARIOS" at bounding box center [737, 102] width 93 height 20
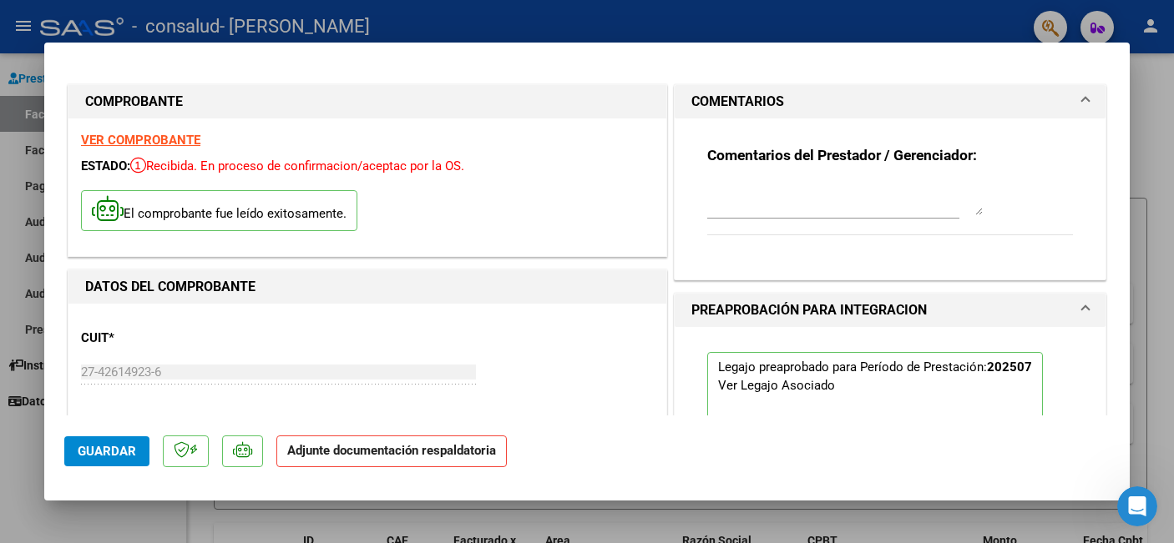
click at [821, 105] on mat-panel-title "COMENTARIOS" at bounding box center [879, 102] width 377 height 20
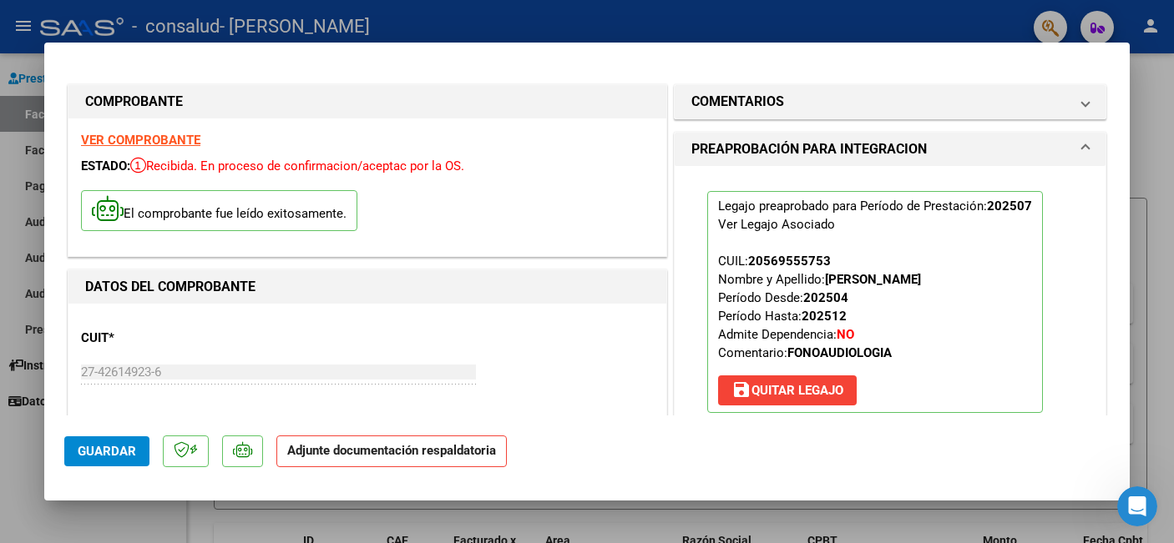
click at [836, 139] on h1 "PREAPROBACIÓN PARA INTEGRACION" at bounding box center [808, 149] width 235 height 20
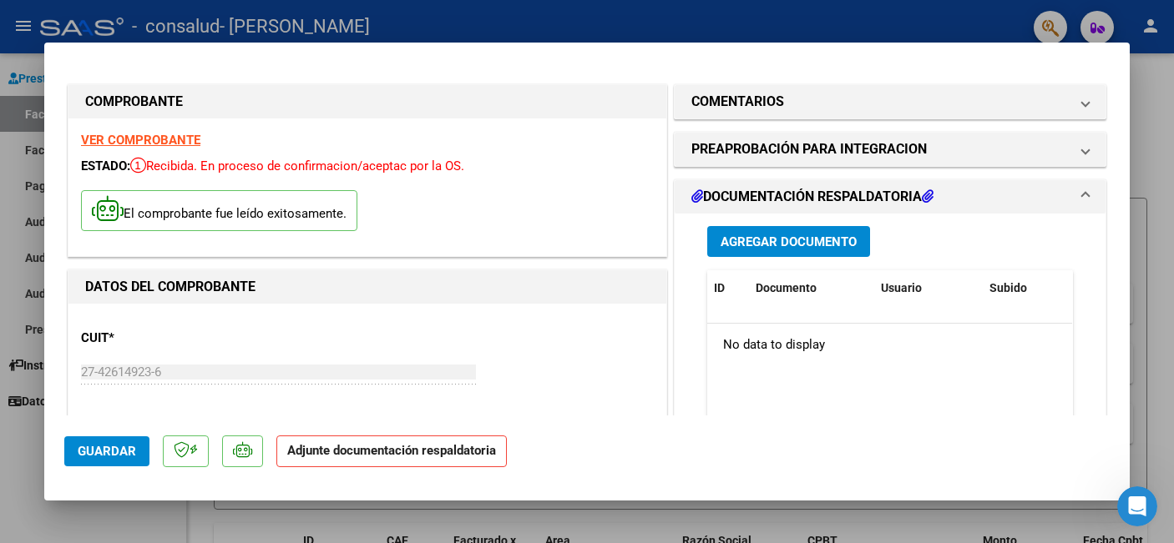
click at [813, 234] on span "Agregar Documento" at bounding box center [788, 241] width 136 height 15
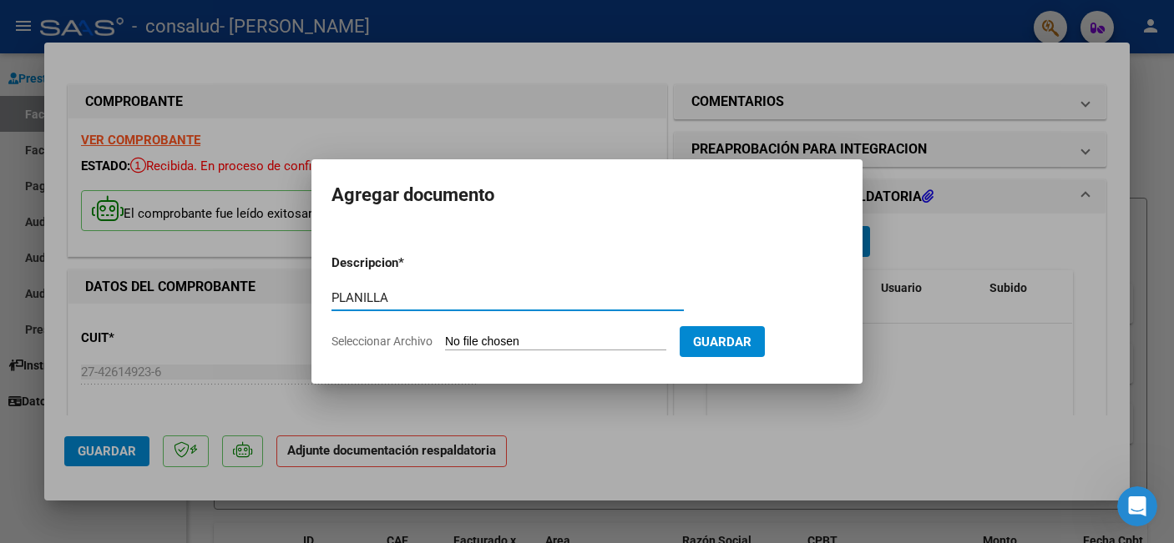
type input "PLANILLA"
click at [543, 342] on input "Seleccionar Archivo" at bounding box center [555, 343] width 221 height 16
type input "C:\fakepath\[PERSON_NAME] SOL FC 00001-00000445 DOCUMENTACION.pdf"
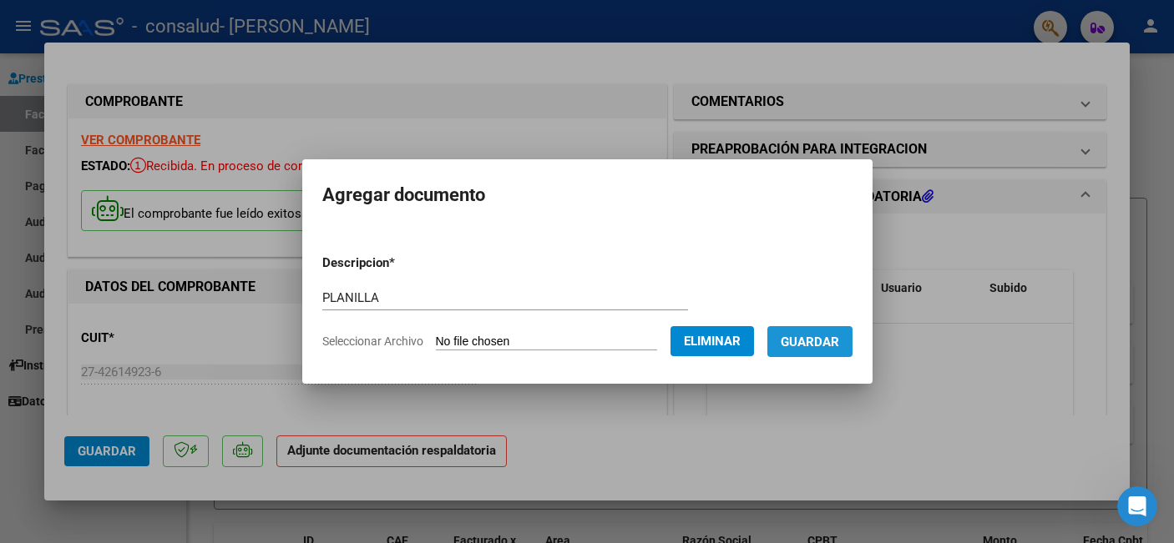
click at [832, 351] on button "Guardar" at bounding box center [809, 341] width 85 height 31
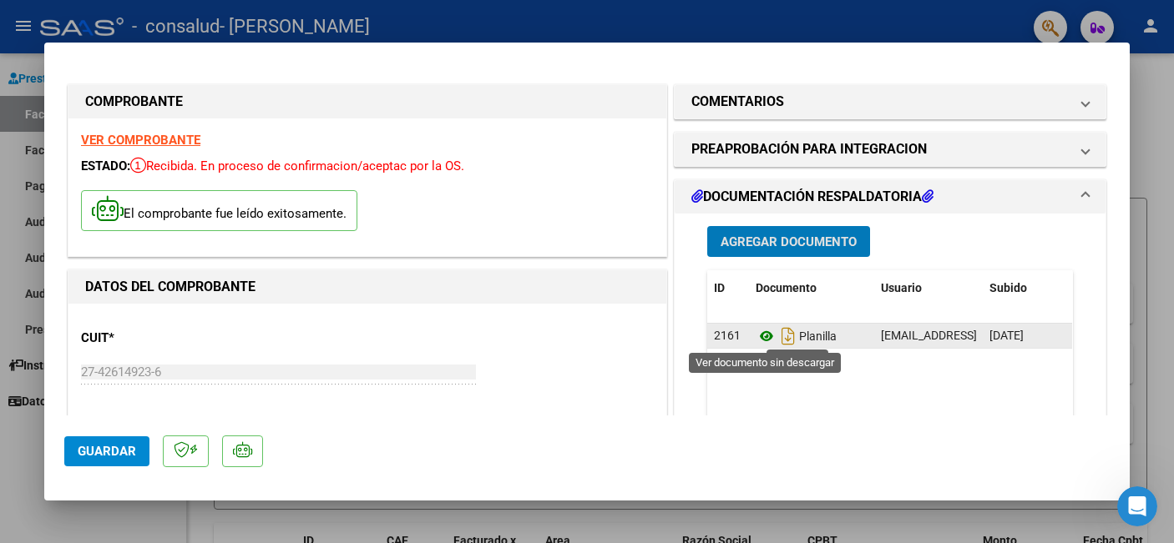
click at [768, 335] on icon at bounding box center [767, 336] width 22 height 20
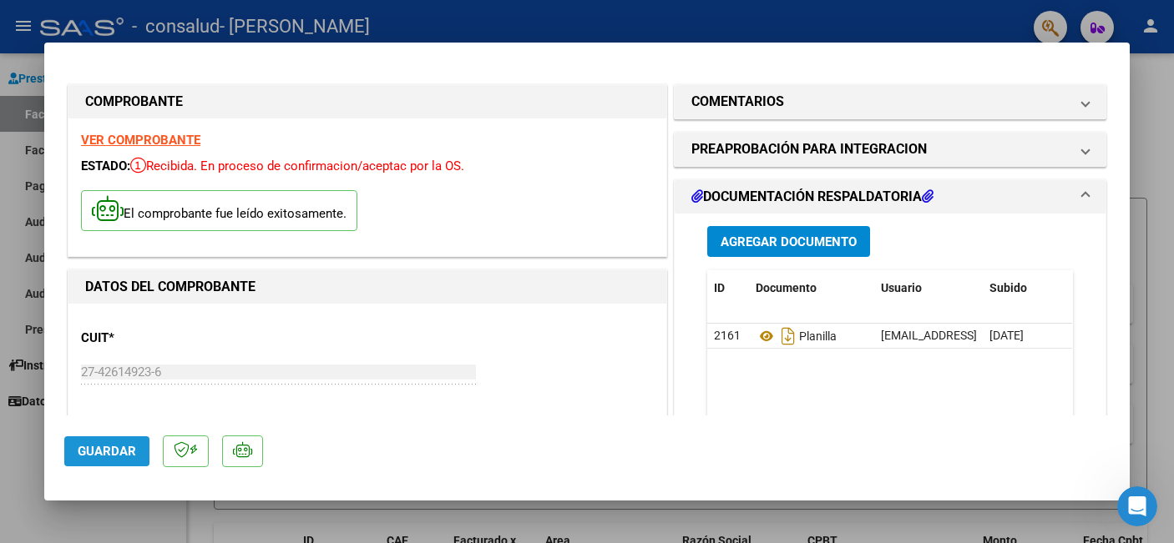
click at [90, 459] on button "Guardar" at bounding box center [106, 452] width 85 height 30
click at [159, 139] on strong "VER COMPROBANTE" at bounding box center [140, 140] width 119 height 15
click at [122, 465] on button "Guardar" at bounding box center [106, 452] width 85 height 30
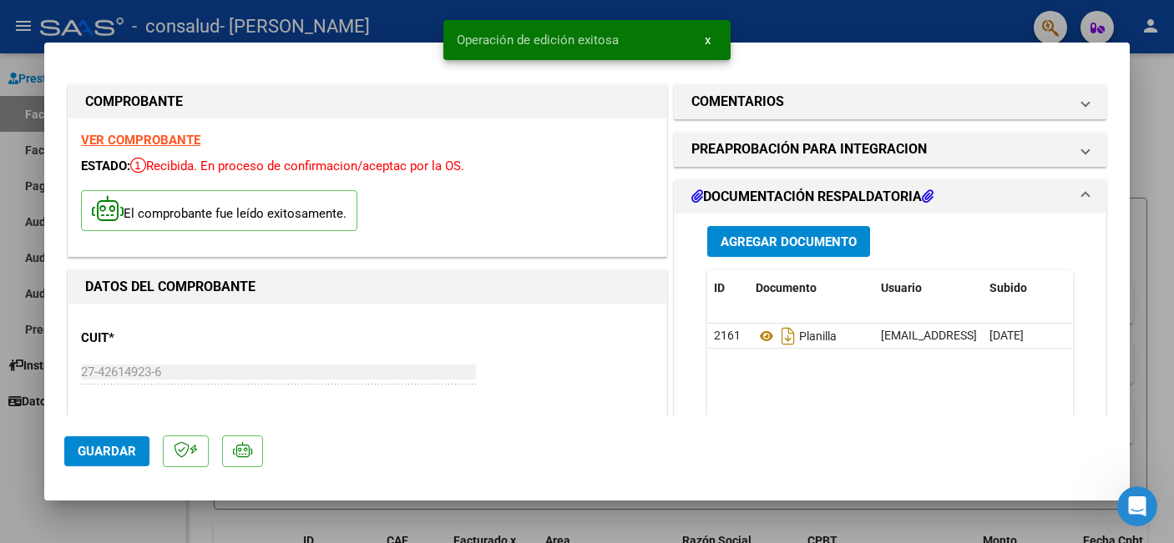
click at [110, 513] on div at bounding box center [587, 271] width 1174 height 543
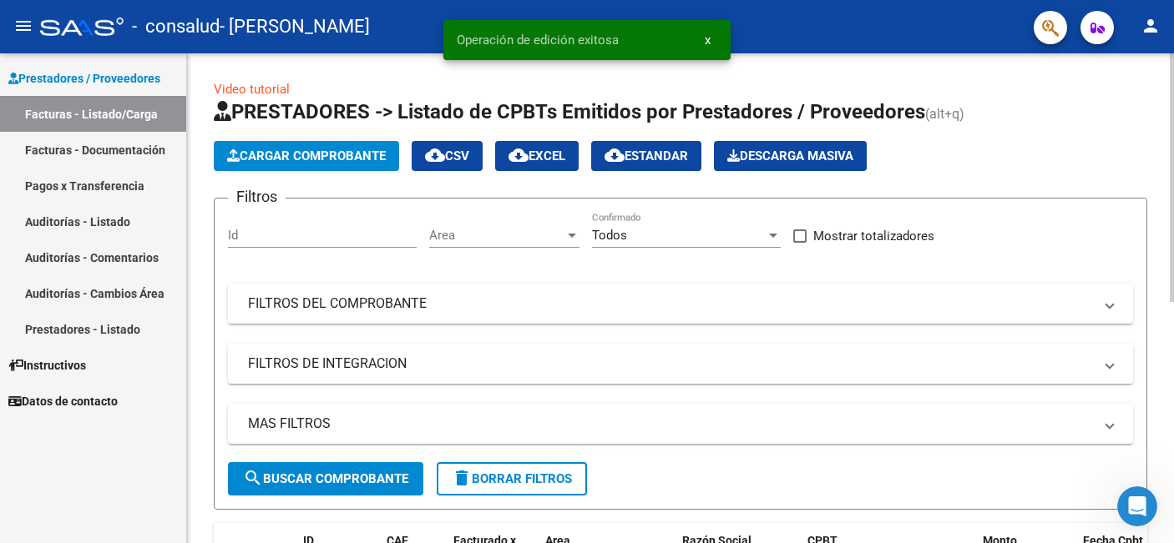
click at [1075, 160] on div "Cargar Comprobante cloud_download CSV cloud_download EXCEL cloud_download Estan…" at bounding box center [680, 156] width 933 height 30
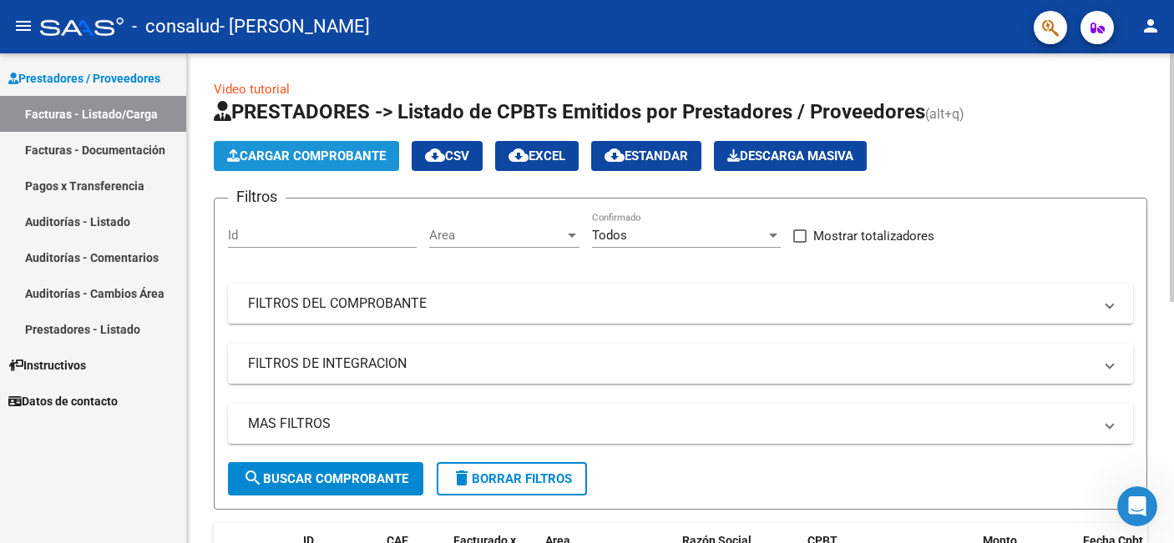
click at [362, 144] on button "Cargar Comprobante" at bounding box center [306, 156] width 185 height 30
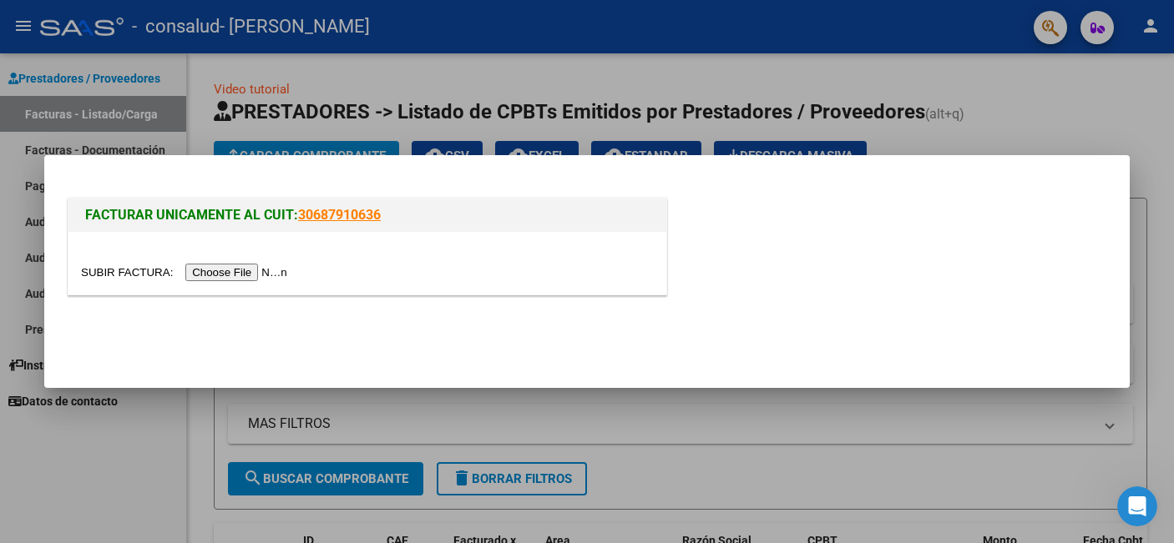
click at [265, 268] on input "file" at bounding box center [186, 273] width 211 height 18
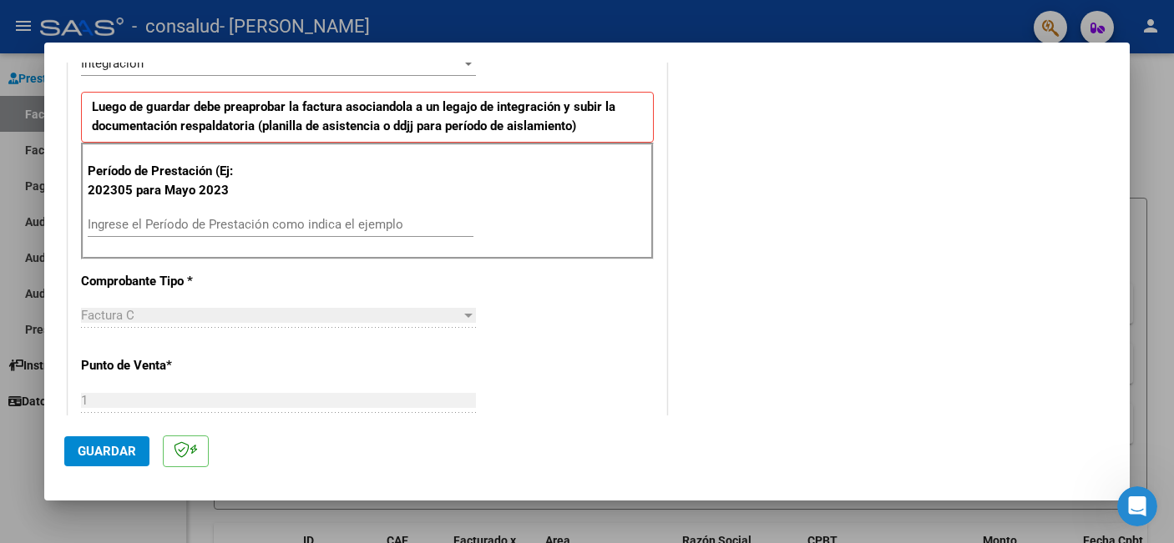
scroll to position [528, 0]
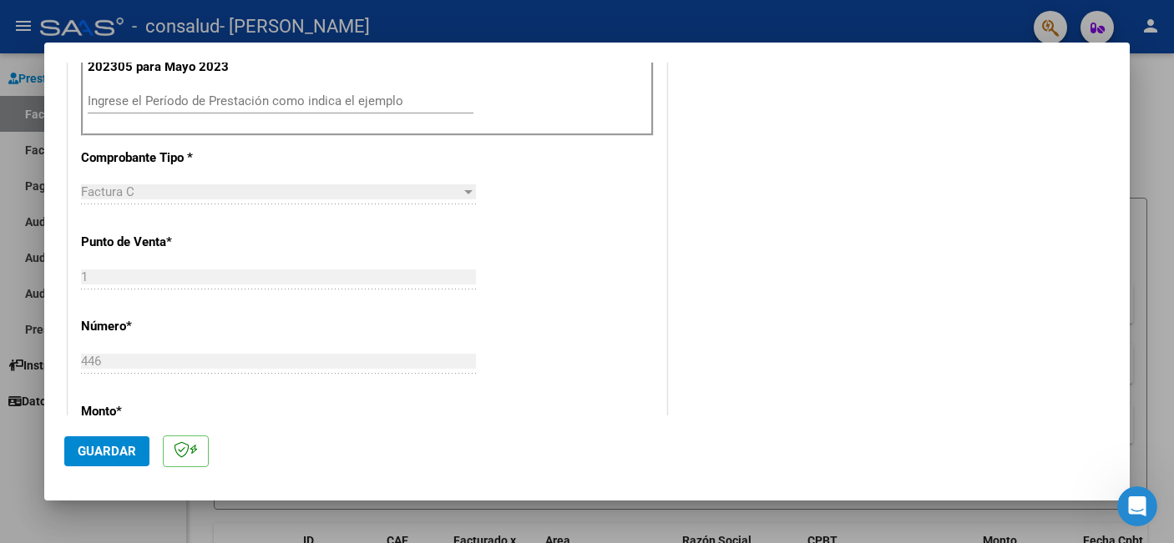
click at [170, 169] on div "CUIT * 27-42614923-6 Ingresar CUIT ANALISIS PRESTADOR Area destinado * Integrac…" at bounding box center [367, 355] width 598 height 1225
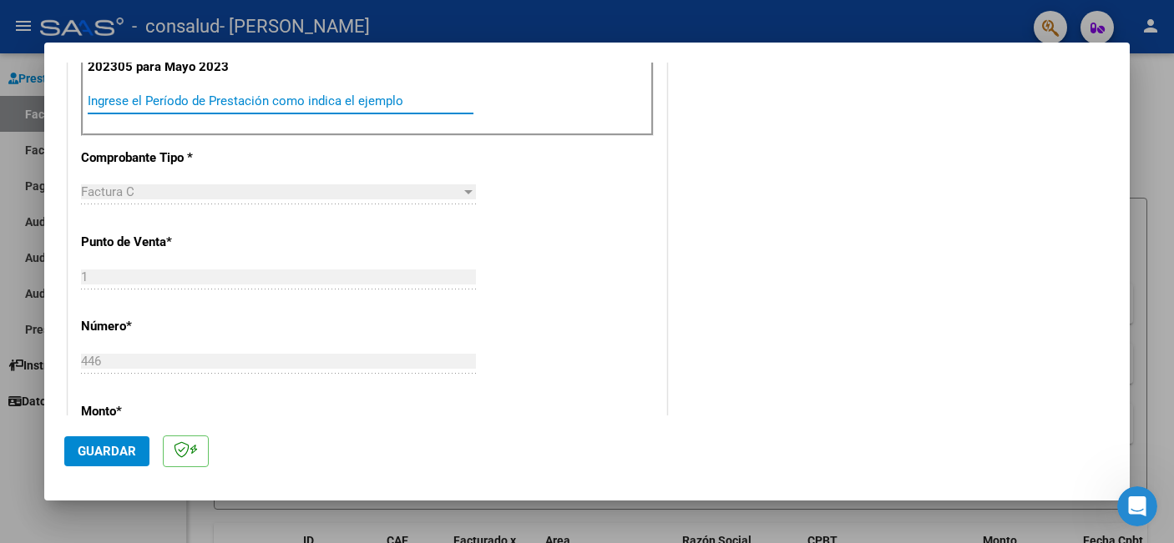
click at [175, 102] on input "Ingrese el Período de Prestación como indica el ejemplo" at bounding box center [281, 101] width 386 height 15
type input "202507"
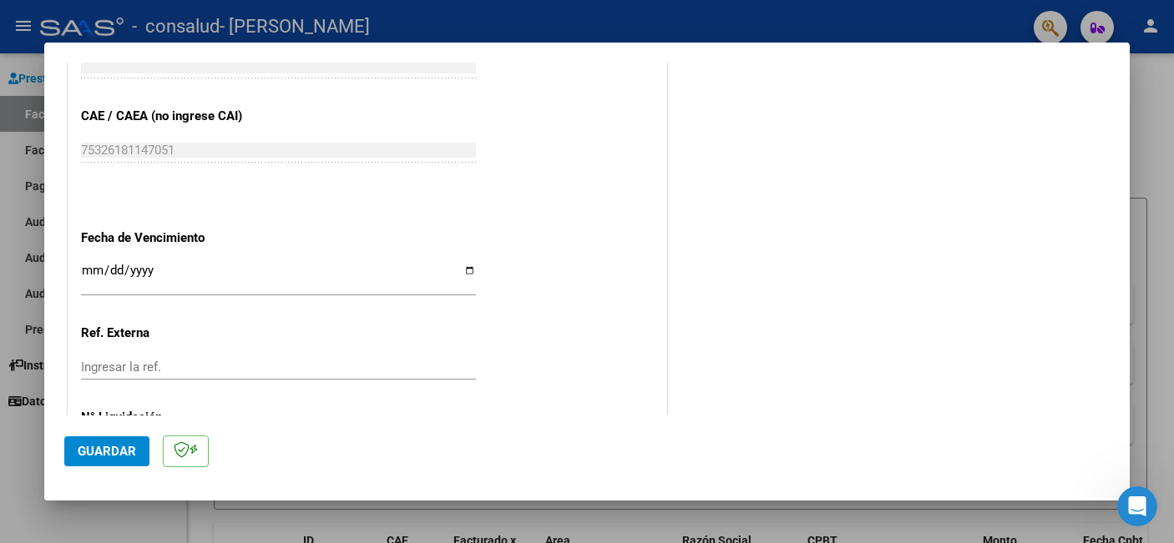
scroll to position [1008, 0]
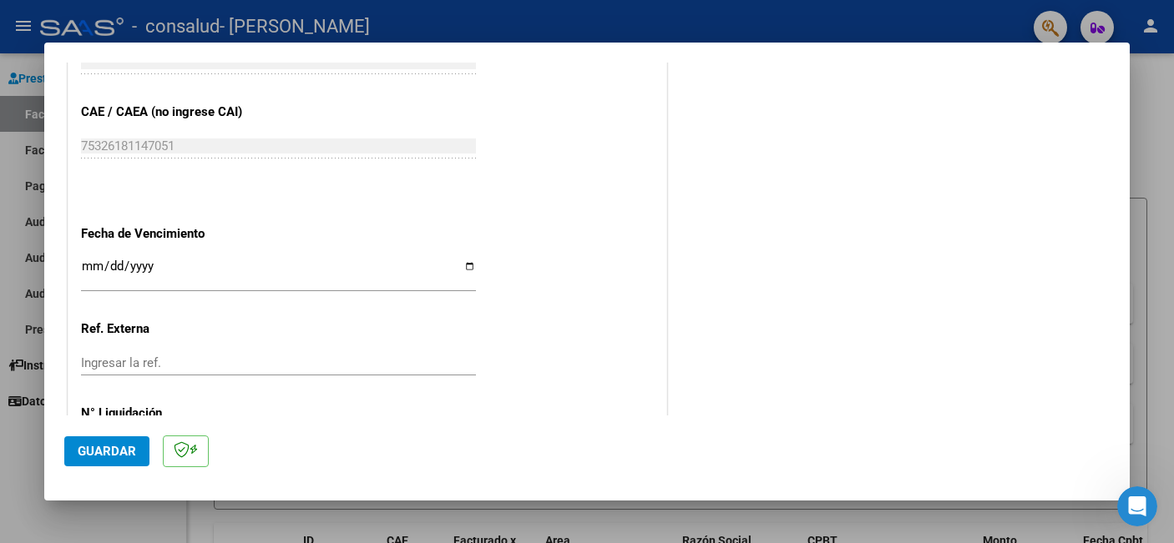
click at [469, 263] on input "Ingresar la fecha" at bounding box center [278, 273] width 395 height 27
type input "[DATE]"
click at [99, 451] on span "Guardar" at bounding box center [107, 451] width 58 height 15
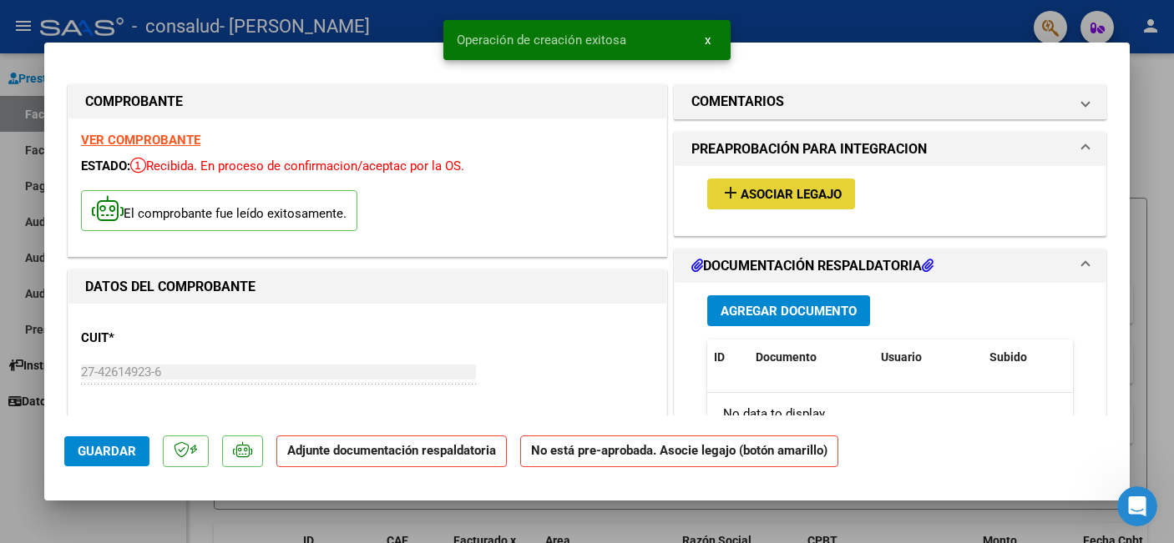
click at [793, 184] on button "add Asociar Legajo" at bounding box center [781, 194] width 148 height 31
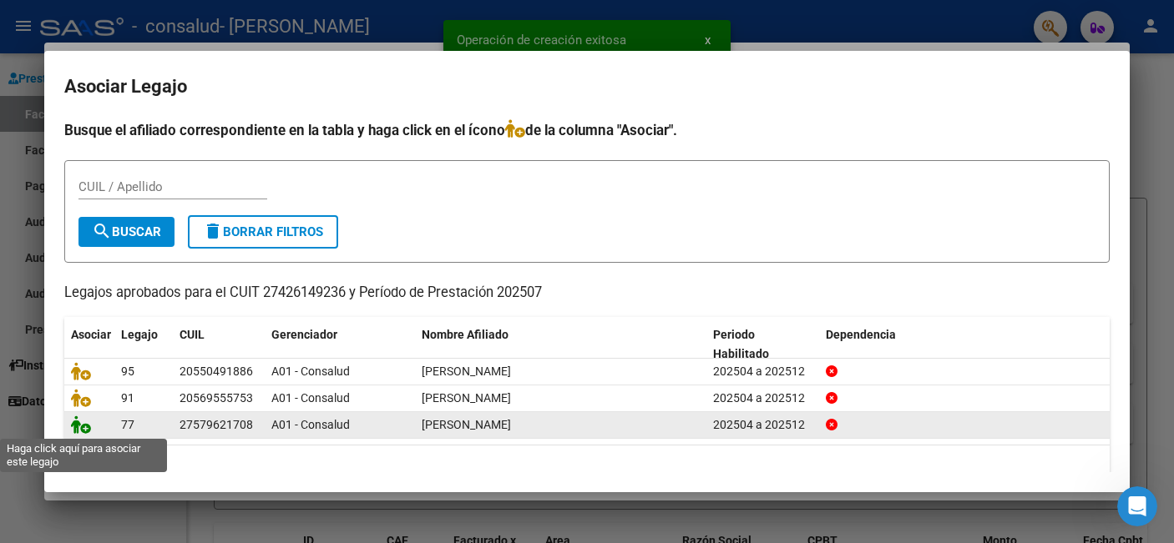
click at [83, 430] on icon at bounding box center [81, 425] width 20 height 18
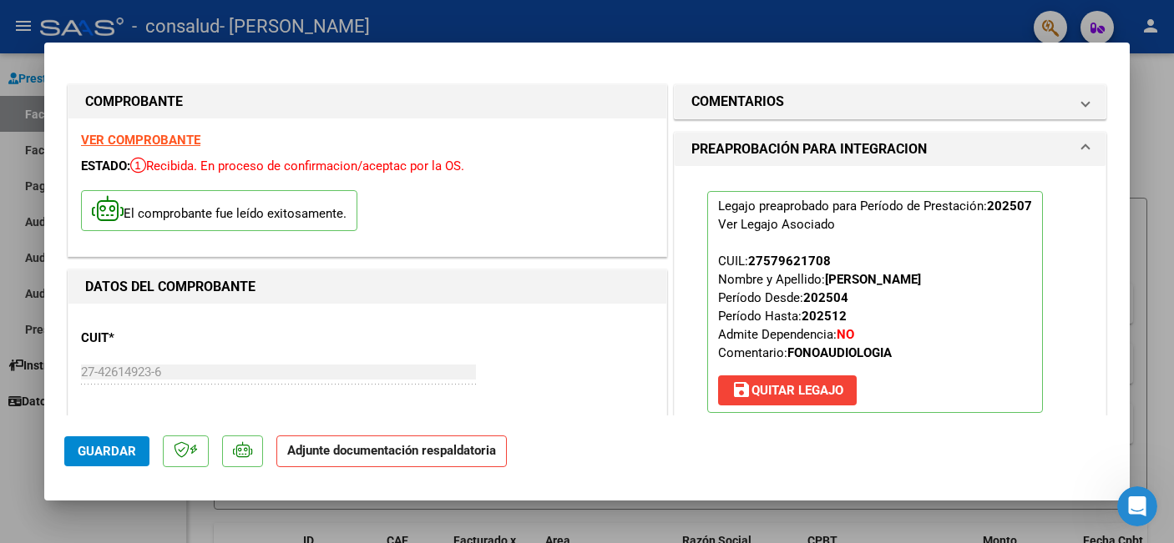
click at [830, 149] on h1 "PREAPROBACIÓN PARA INTEGRACION" at bounding box center [808, 149] width 235 height 20
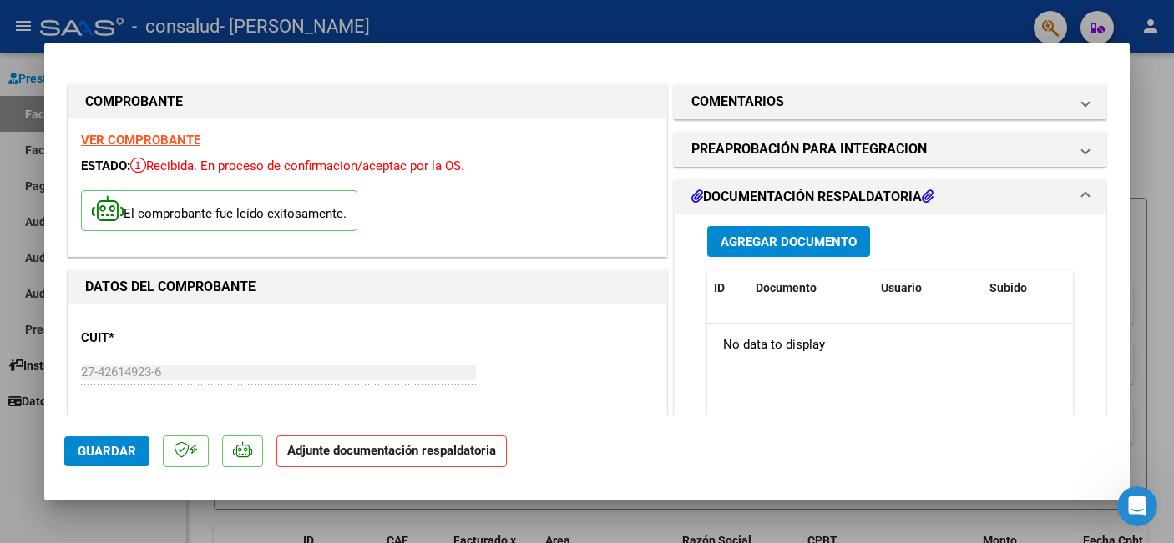
click at [817, 241] on span "Agregar Documento" at bounding box center [788, 242] width 136 height 15
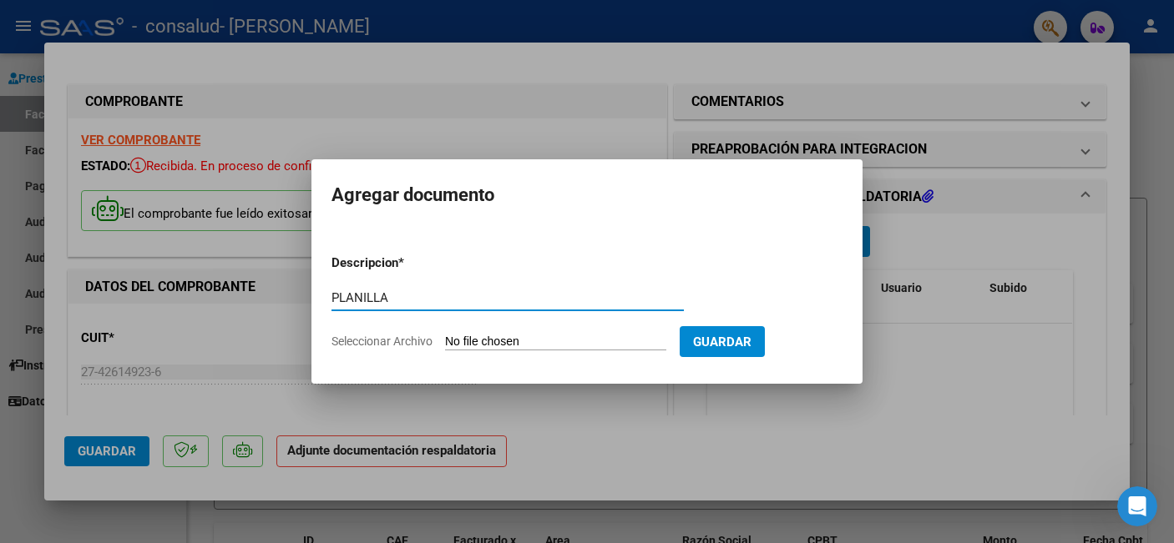
type input "PLANILLA"
click at [601, 343] on input "Seleccionar Archivo" at bounding box center [555, 343] width 221 height 16
type input "C:\fakepath\[PERSON_NAME] SOL FC 00001-00000446 DOCUMENTACION .pdf"
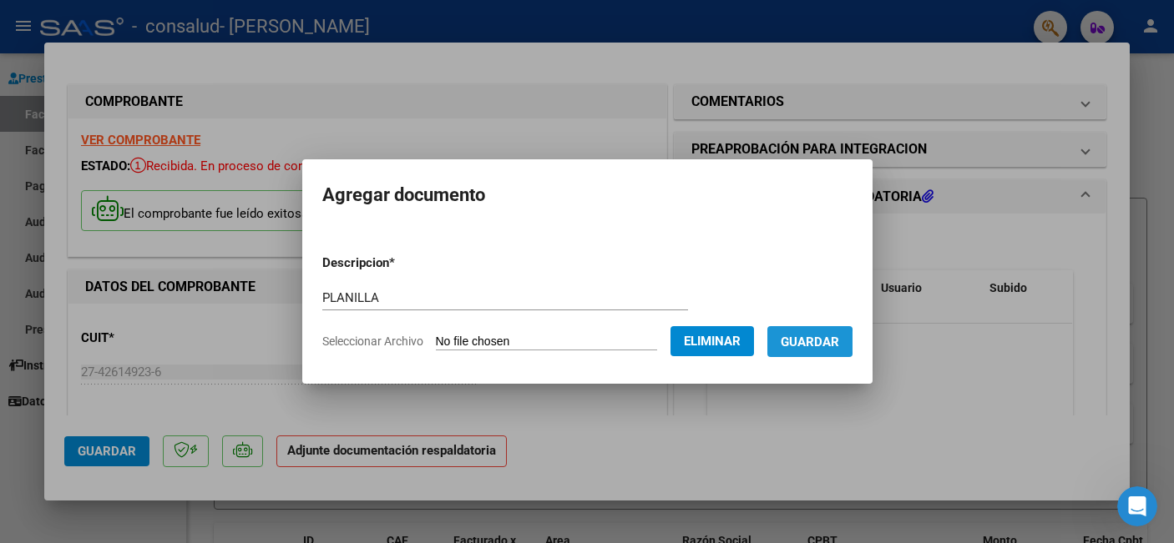
click at [813, 342] on span "Guardar" at bounding box center [810, 342] width 58 height 15
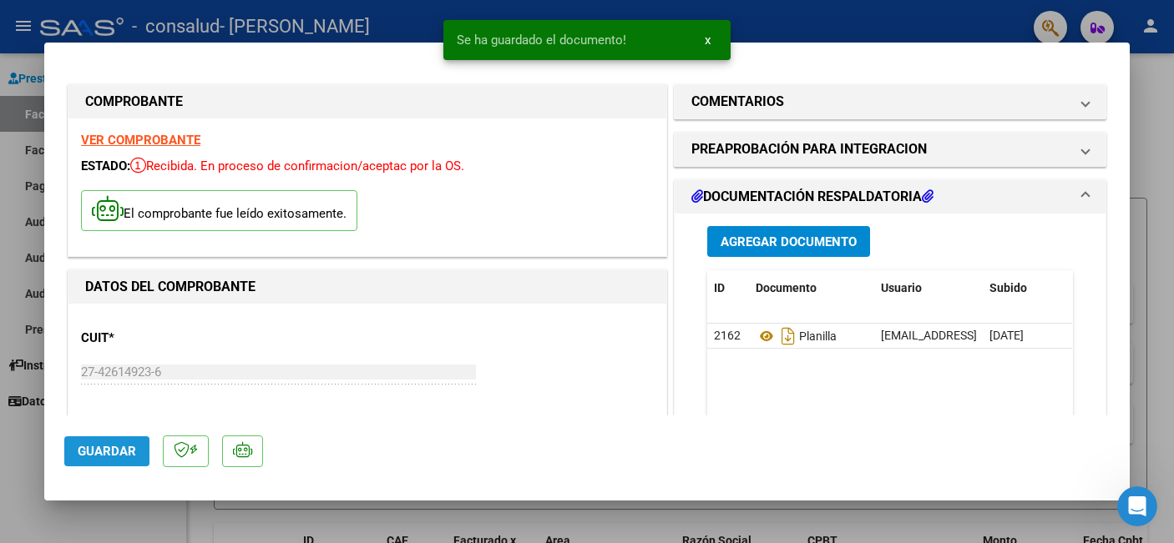
click at [122, 455] on span "Guardar" at bounding box center [107, 451] width 58 height 15
click at [250, 514] on div at bounding box center [587, 271] width 1174 height 543
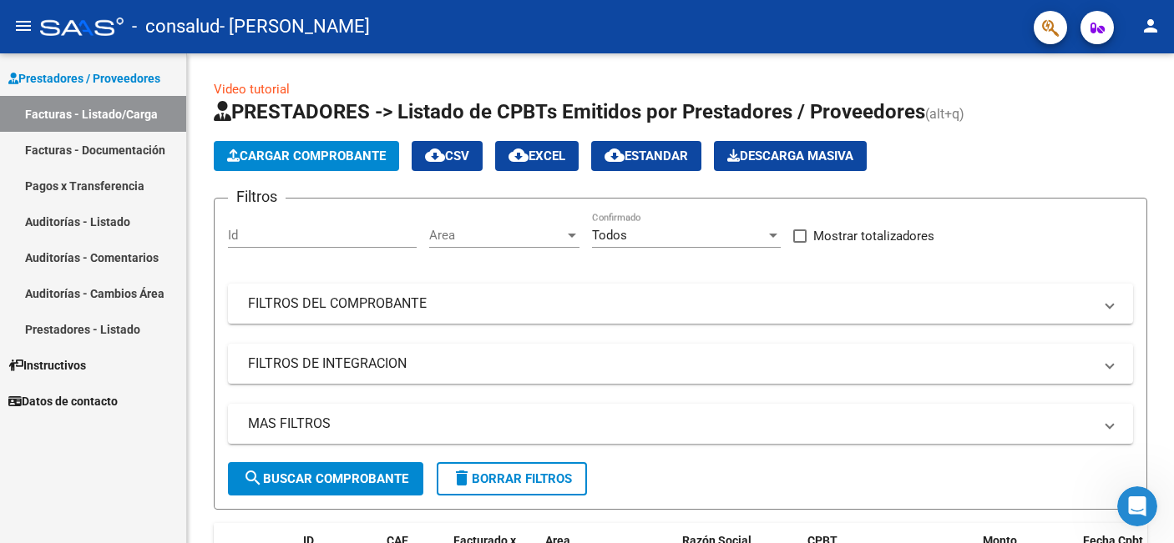
click at [28, 25] on mat-icon "menu" at bounding box center [23, 26] width 20 height 20
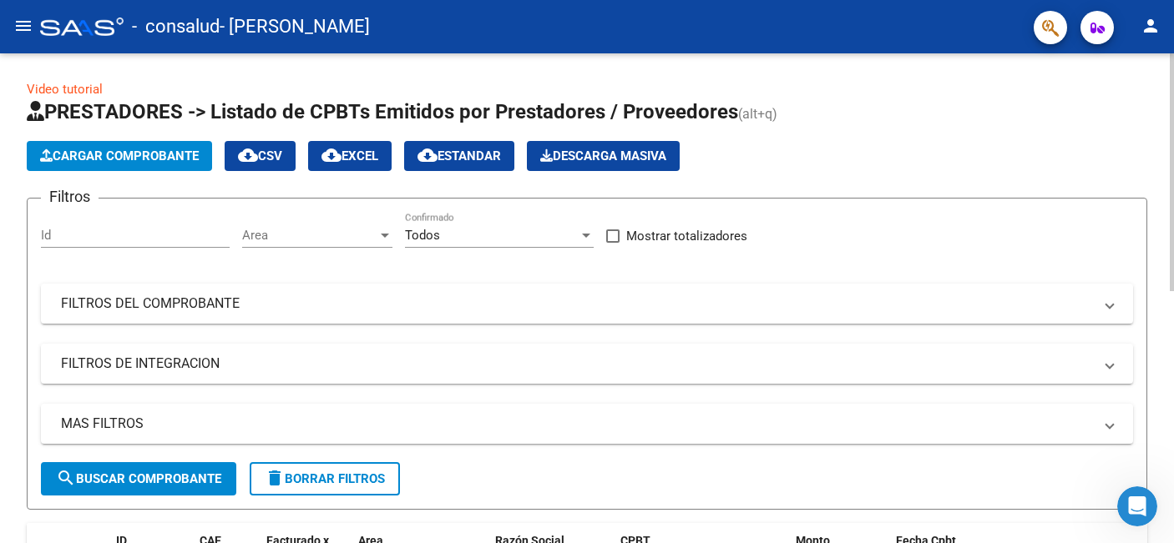
click at [882, 154] on div "Cargar Comprobante cloud_download CSV cloud_download EXCEL cloud_download Estan…" at bounding box center [587, 156] width 1120 height 30
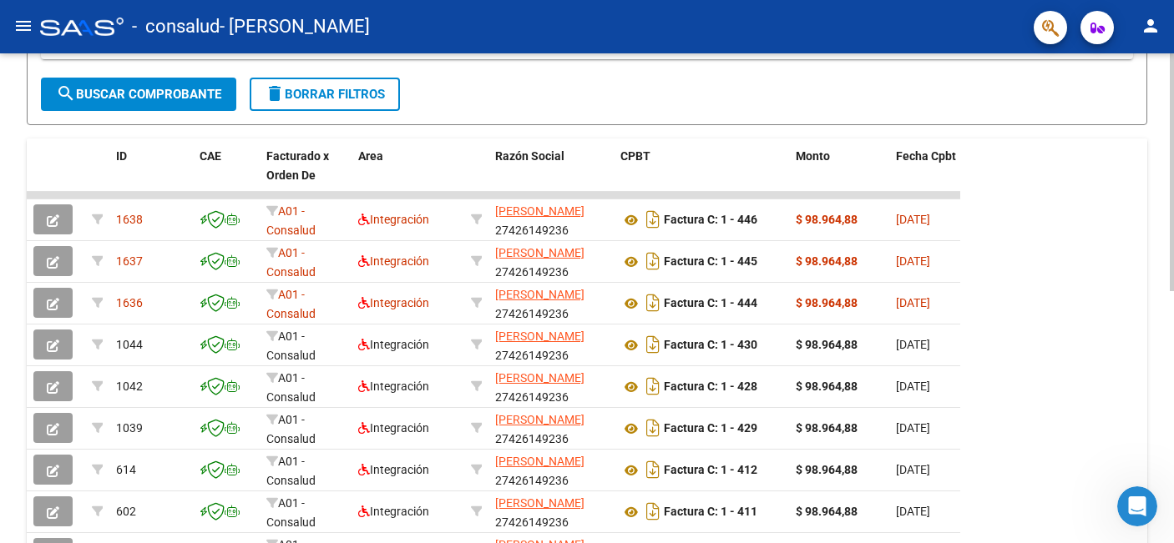
scroll to position [401, 0]
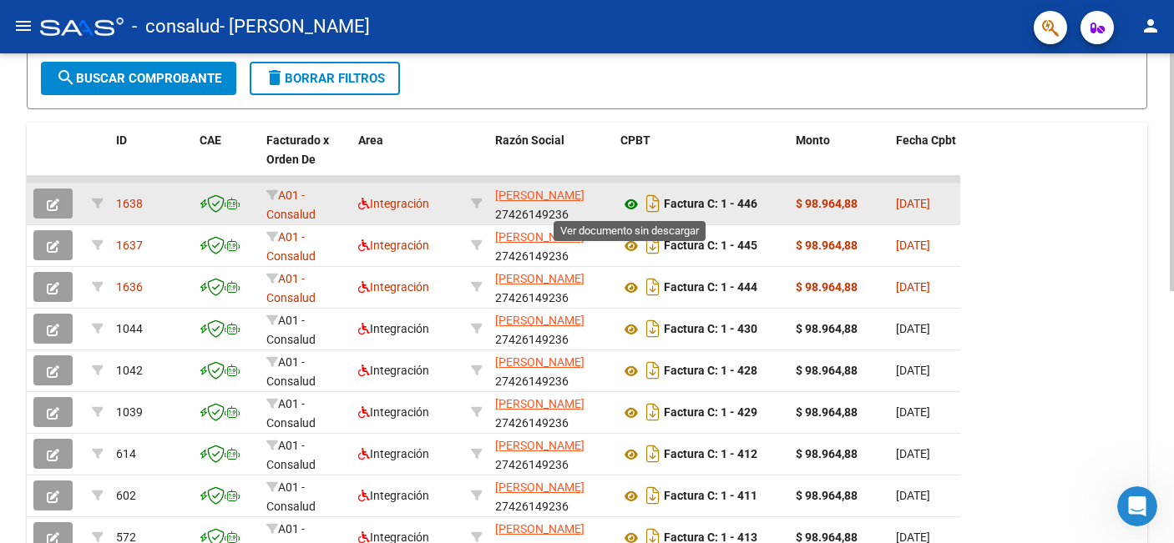
click at [632, 203] on icon at bounding box center [631, 205] width 22 height 20
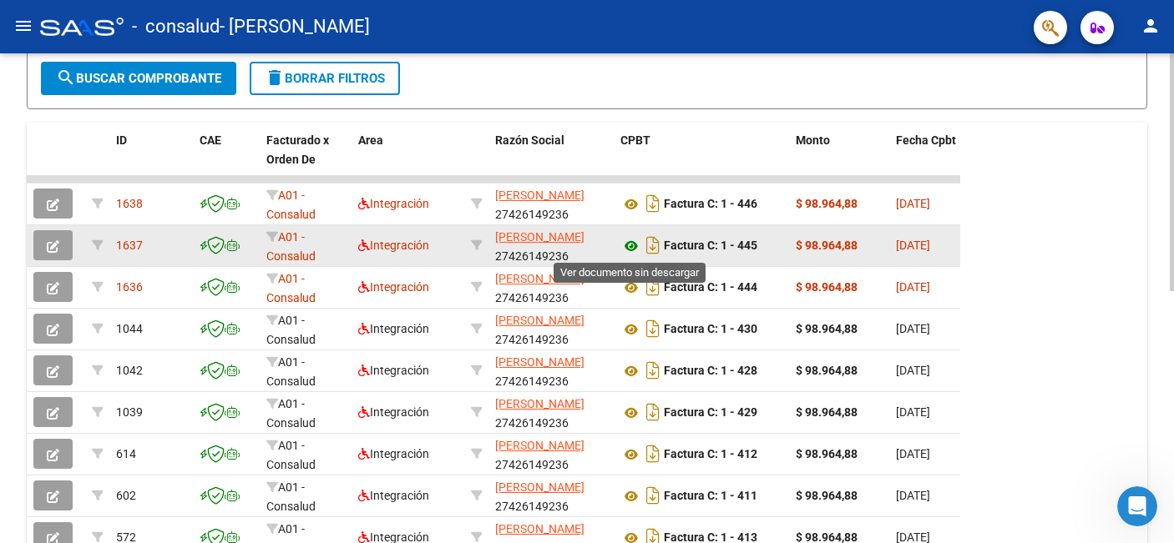
click at [625, 249] on icon at bounding box center [631, 246] width 22 height 20
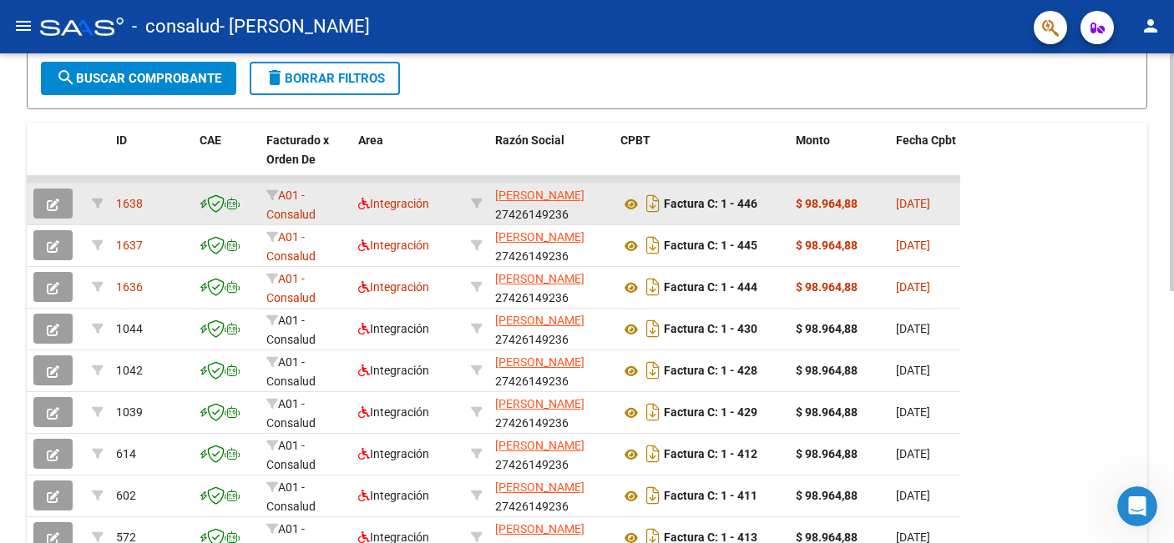
drag, startPoint x: 910, startPoint y: 179, endPoint x: 729, endPoint y: 199, distance: 182.2
click at [730, 199] on datatable-scroller "1638 A01 - Consalud Integración [PERSON_NAME] SOL 27426149236 Factura C: 1 - 44…" at bounding box center [493, 367] width 933 height 383
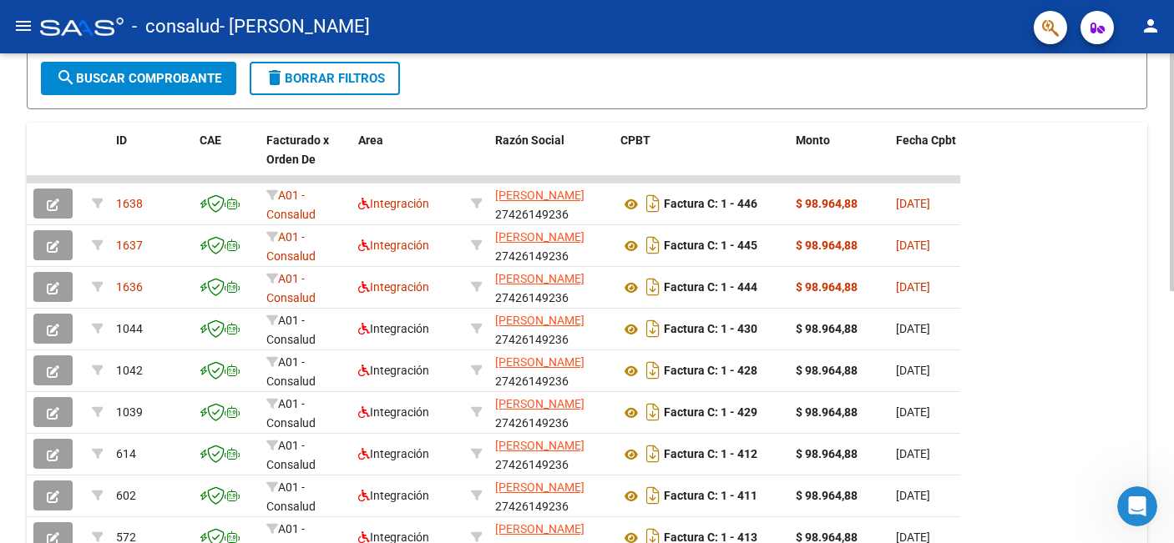
click at [1054, 129] on div "ID CAE Facturado x Orden De Area Razón Social CPBT Monto Fecha Cpbt Días desde …" at bounding box center [587, 365] width 1120 height 484
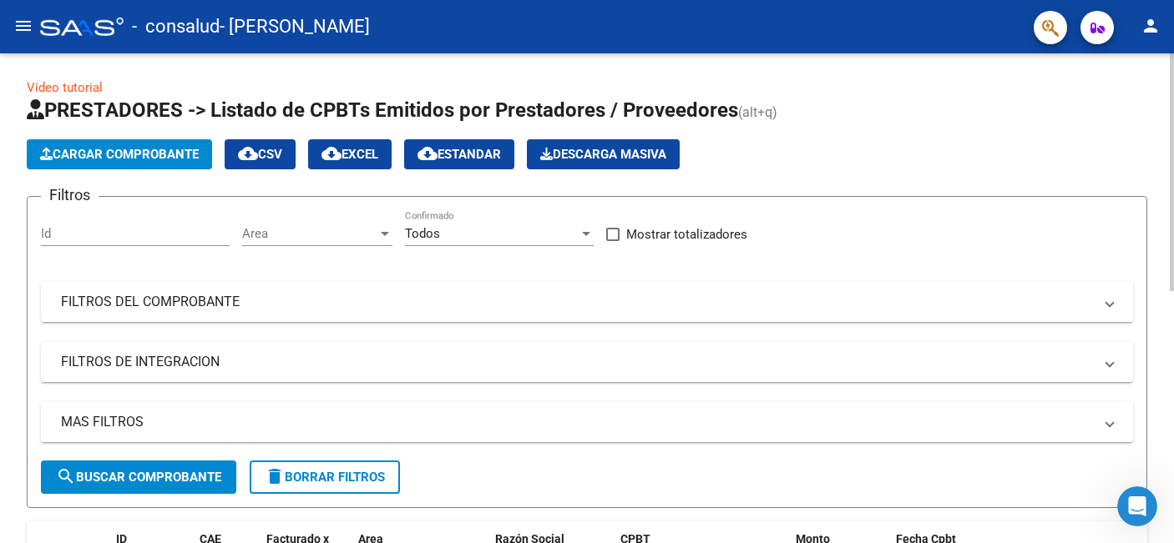
scroll to position [0, 0]
